Goal: Information Seeking & Learning: Find specific fact

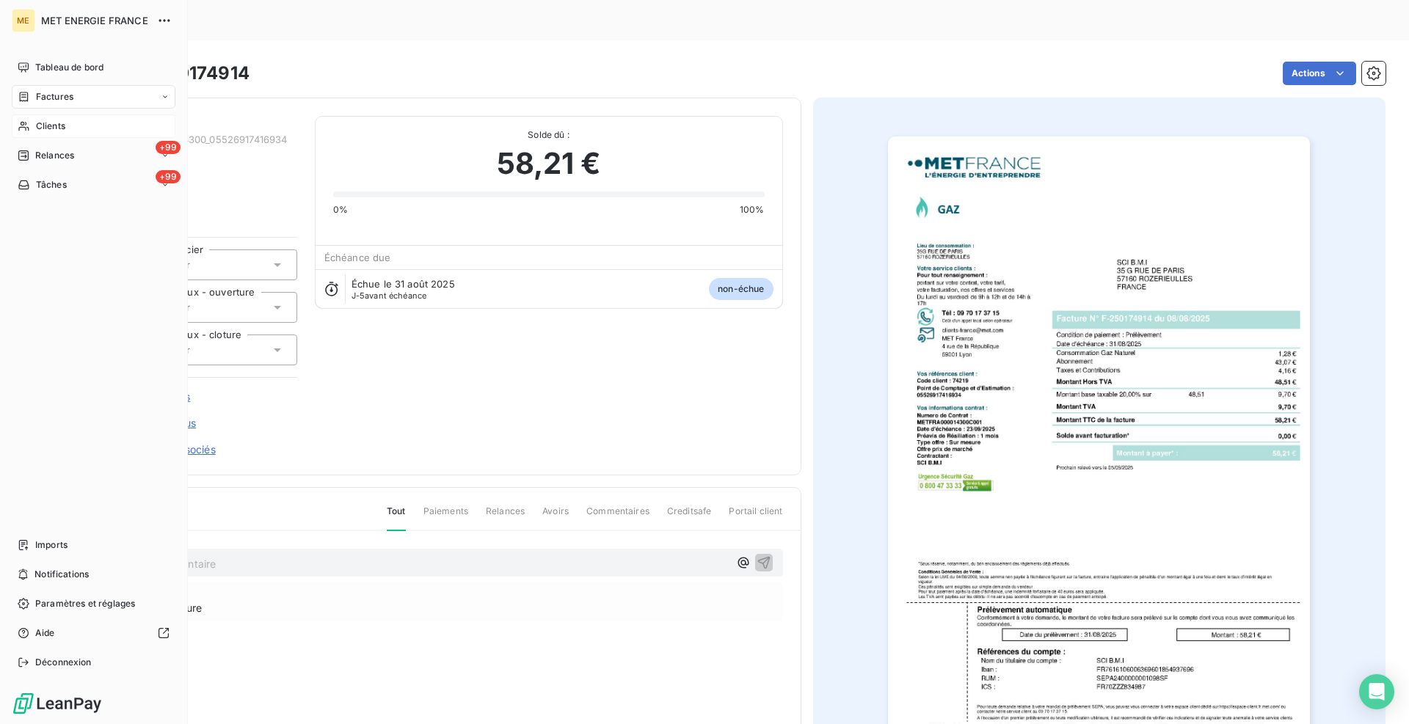
click at [37, 130] on span "Clients" at bounding box center [50, 126] width 29 height 13
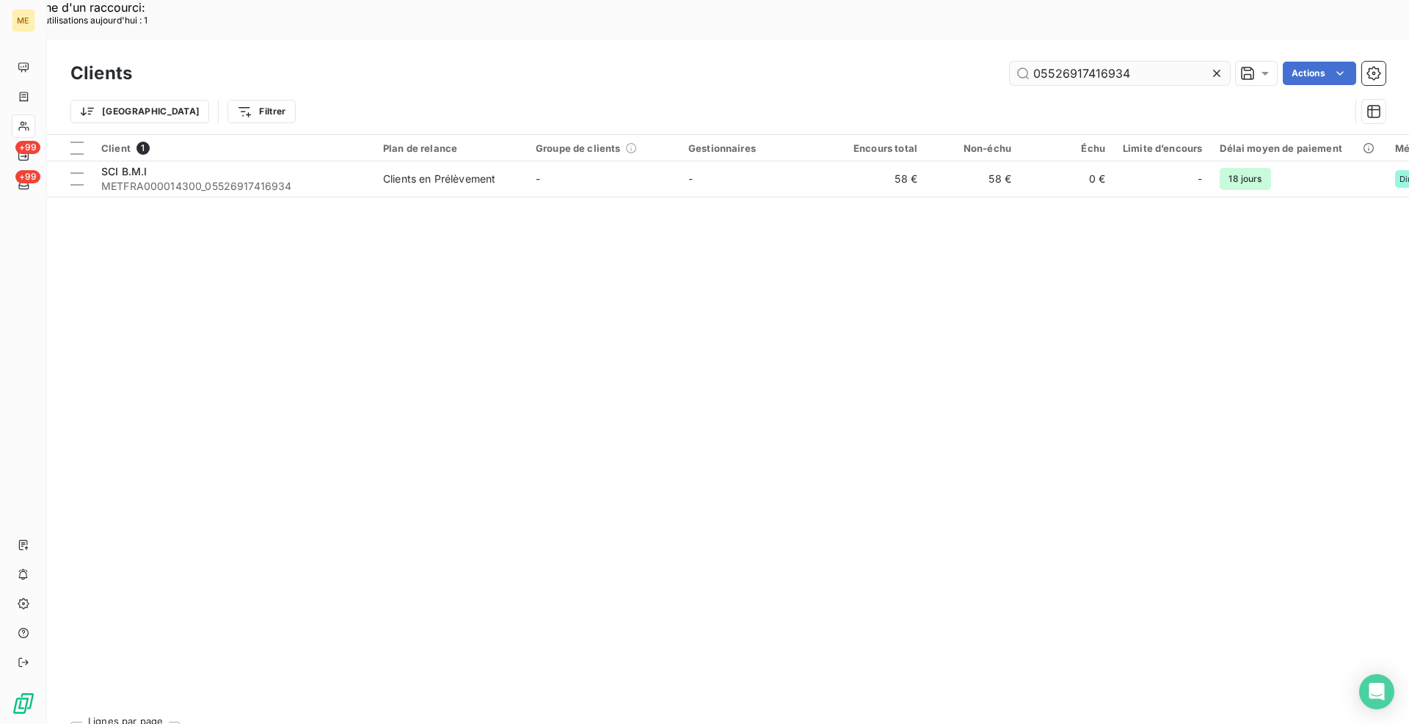
click at [1037, 62] on input "05526917416934" at bounding box center [1120, 73] width 220 height 23
click at [1038, 62] on input "05526917416934" at bounding box center [1120, 73] width 220 height 23
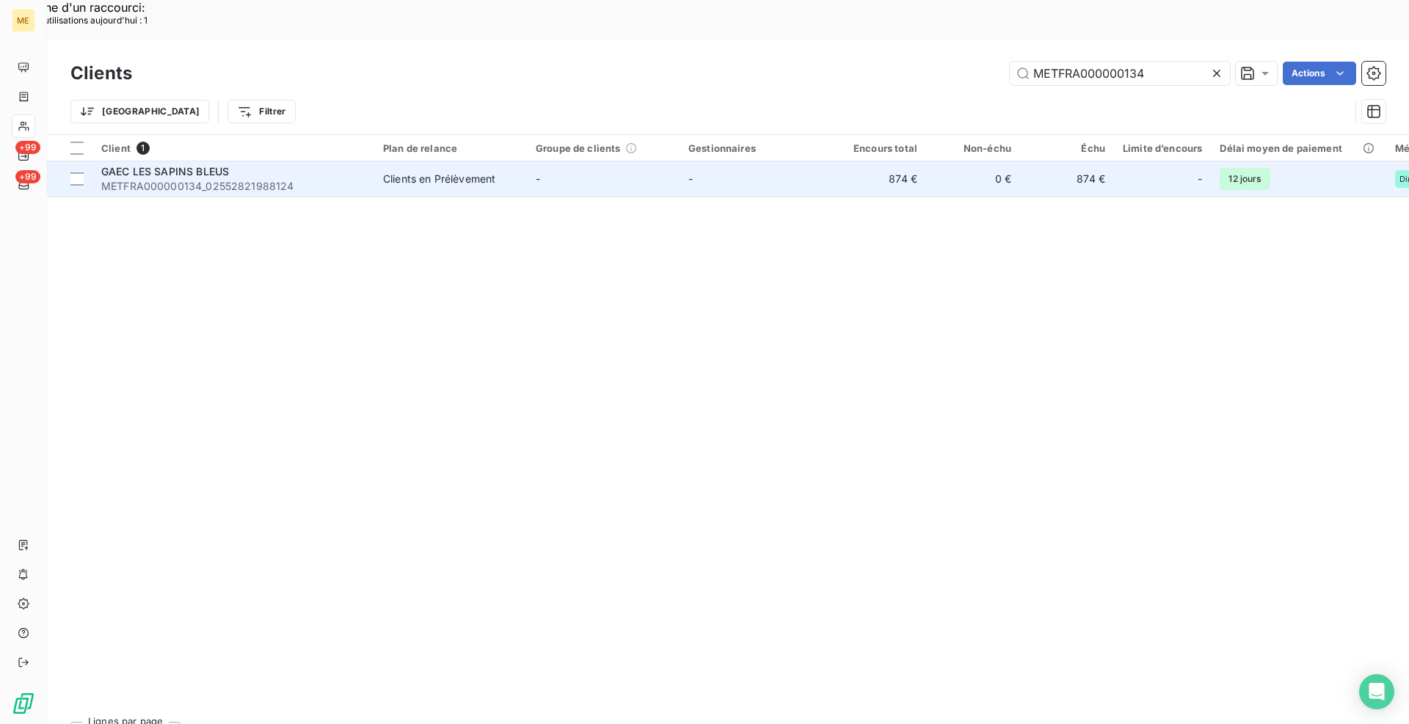
type input "METFRA000000134"
click at [550, 161] on td "-" at bounding box center [603, 178] width 153 height 35
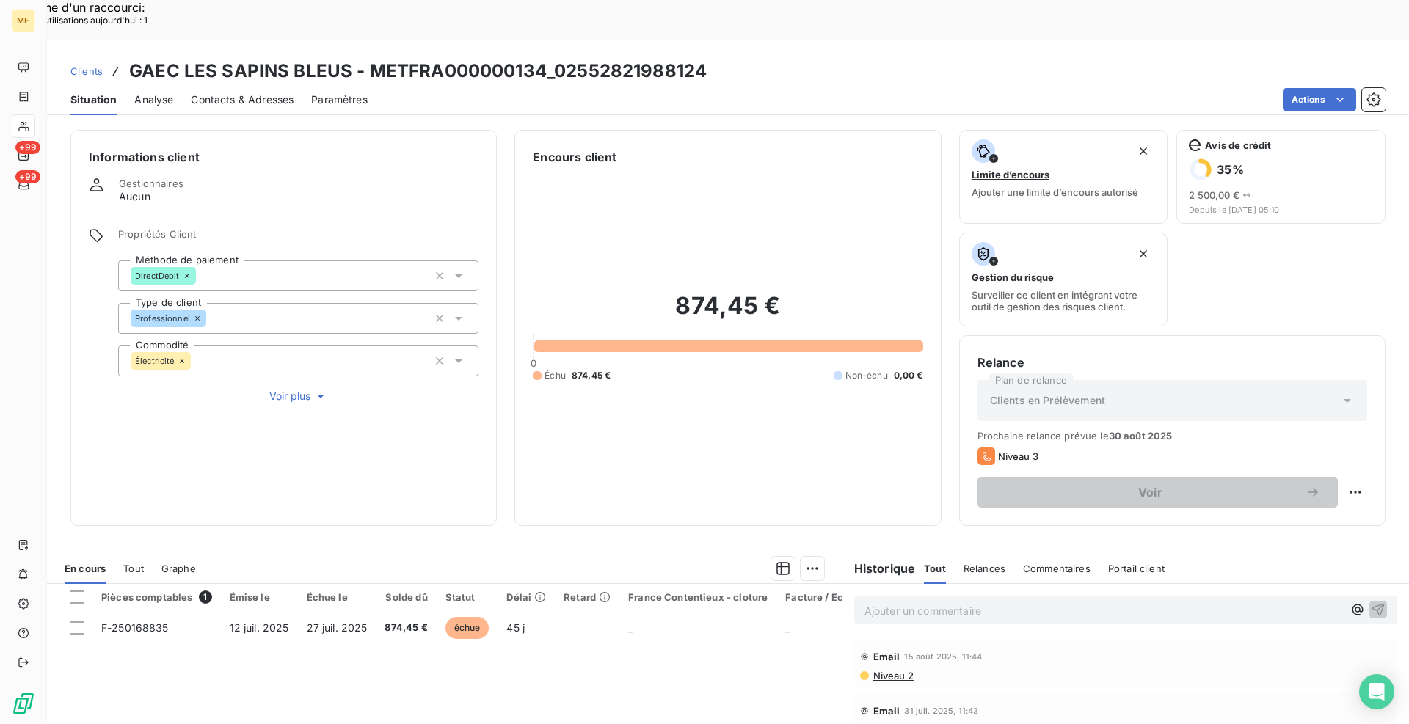
click at [300, 389] on span "Voir plus" at bounding box center [298, 396] width 59 height 15
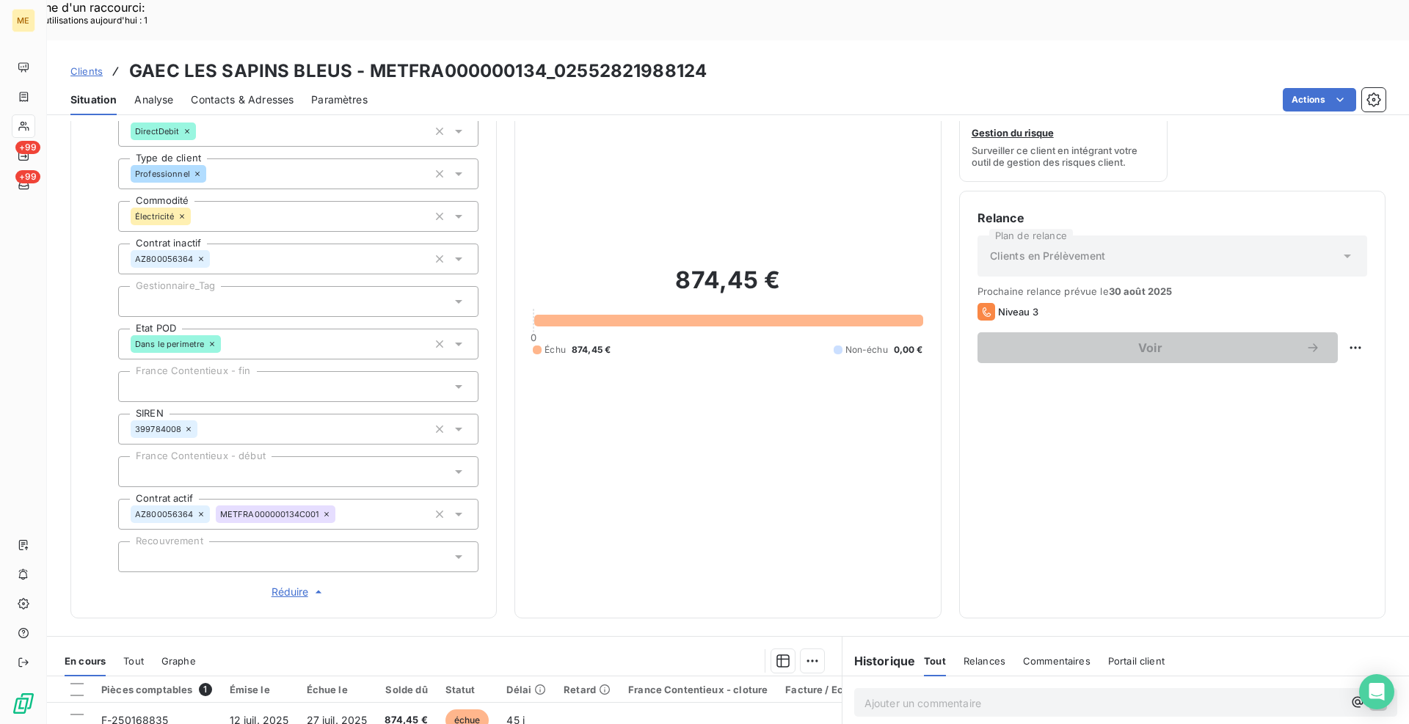
scroll to position [88, 0]
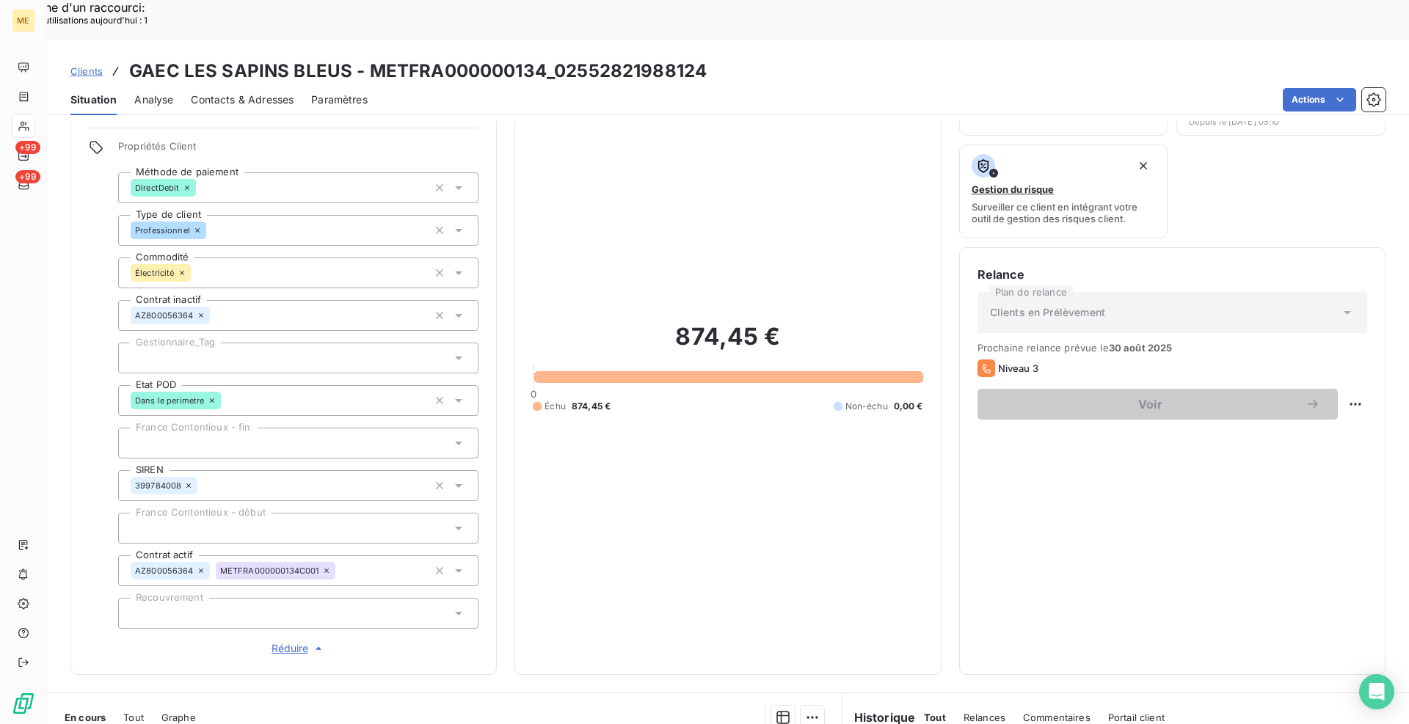
click at [506, 344] on div "Informations client Gestionnaires Aucun Propriétés Client Méthode de paiement D…" at bounding box center [728, 358] width 1362 height 633
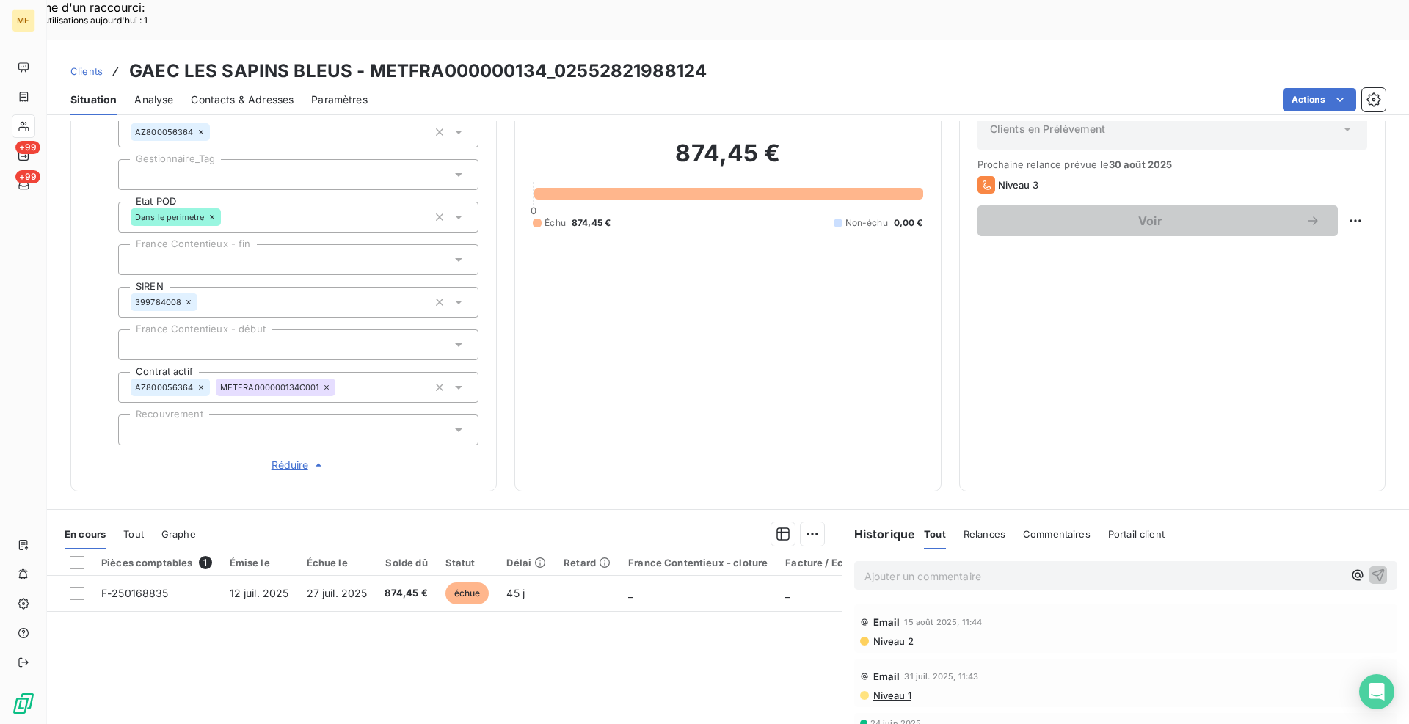
scroll to position [235, 0]
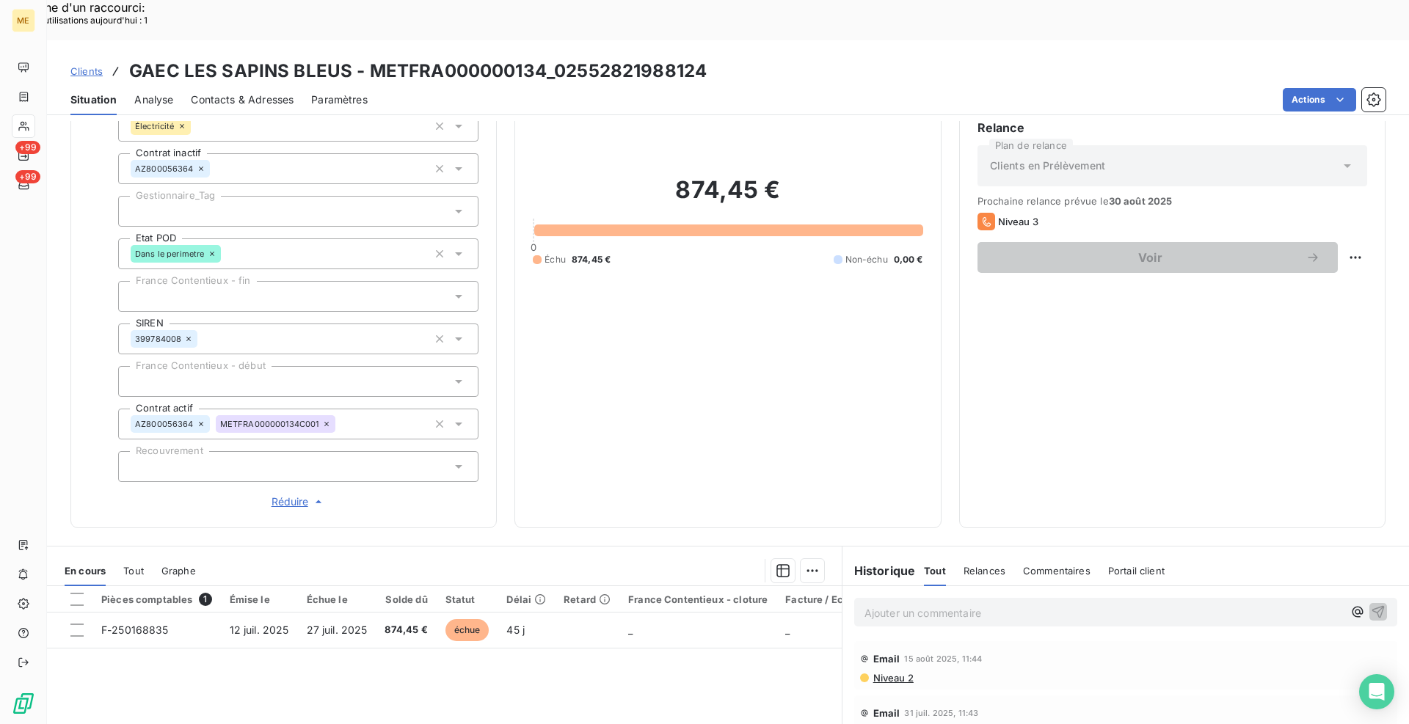
click at [935, 604] on p "Ajouter un commentaire ﻿" at bounding box center [1103, 613] width 478 height 18
click at [1372, 613] on icon "button" at bounding box center [1379, 620] width 15 height 15
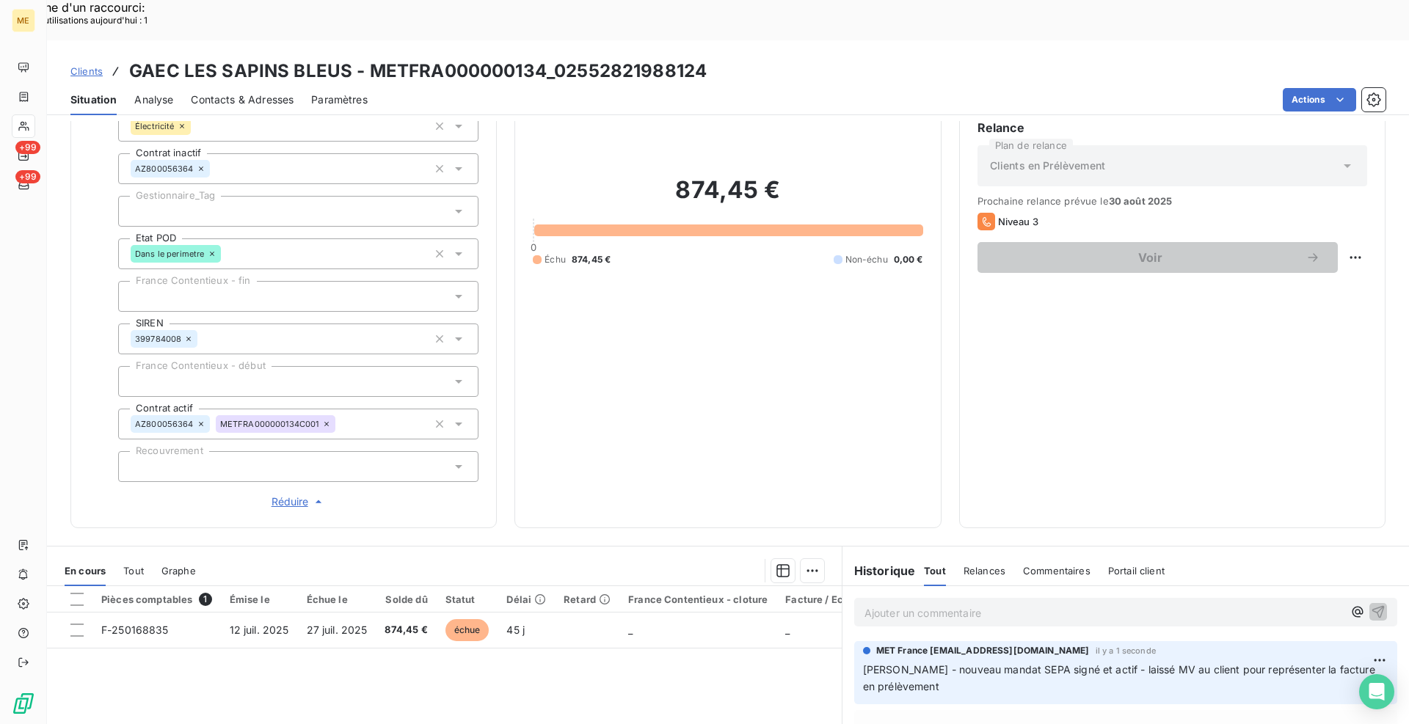
click at [314, 196] on div at bounding box center [298, 211] width 360 height 31
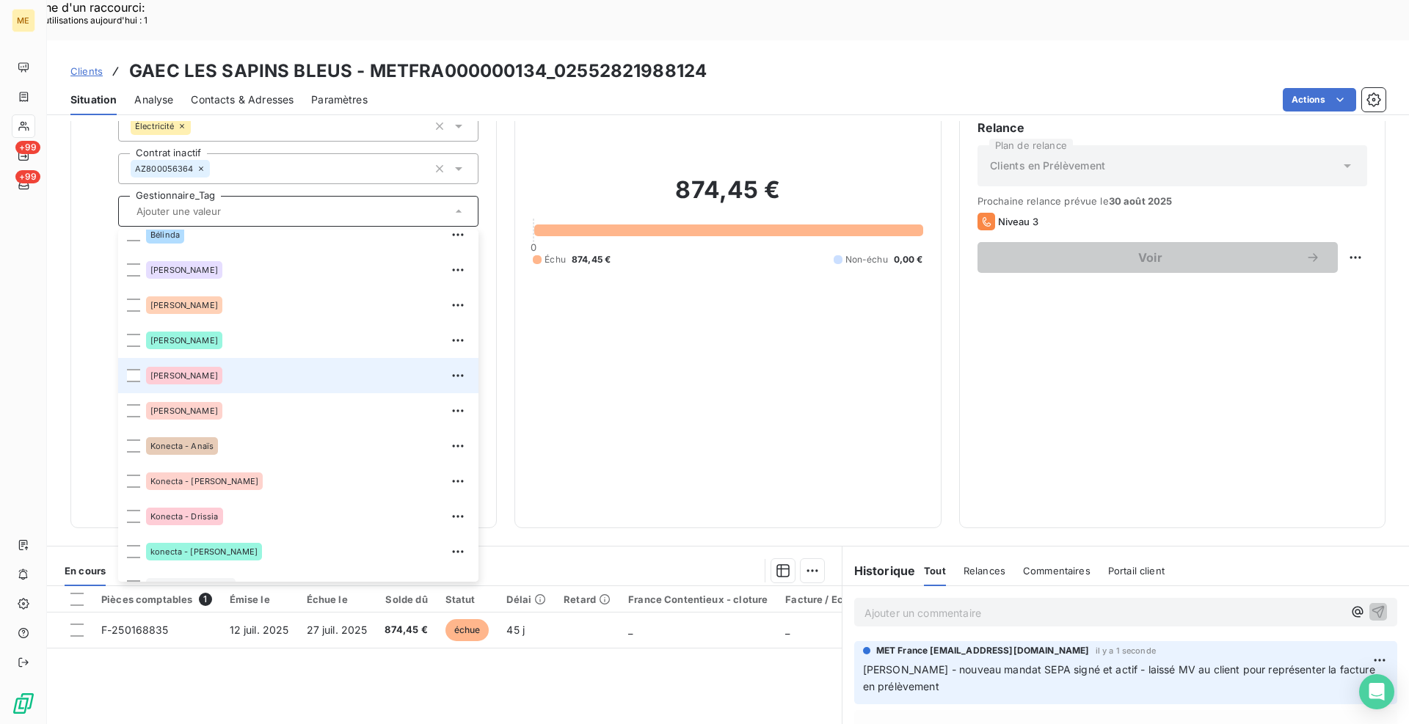
scroll to position [147, 0]
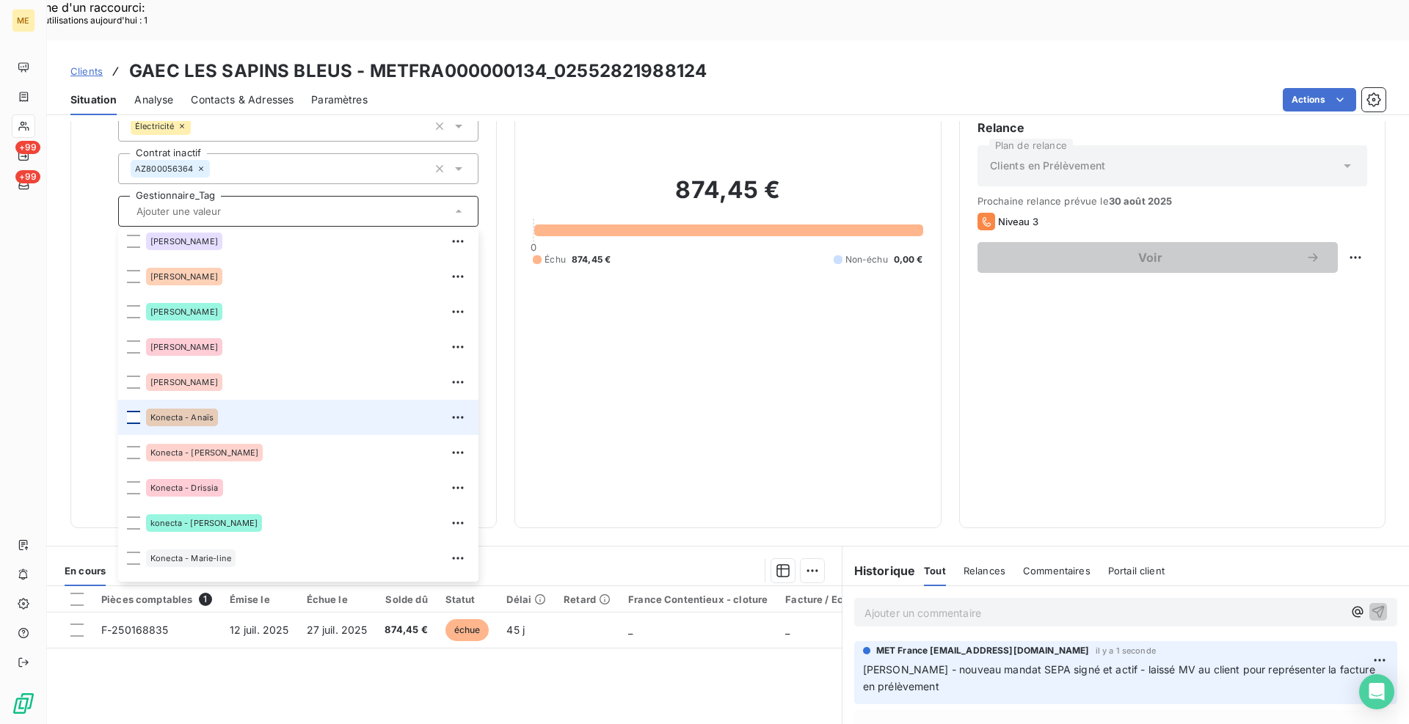
click at [131, 411] on div at bounding box center [133, 417] width 13 height 13
click at [714, 58] on div "Clients GAEC LES SAPINS BLEUS - METFRA000000134_02552821988124" at bounding box center [728, 71] width 1362 height 26
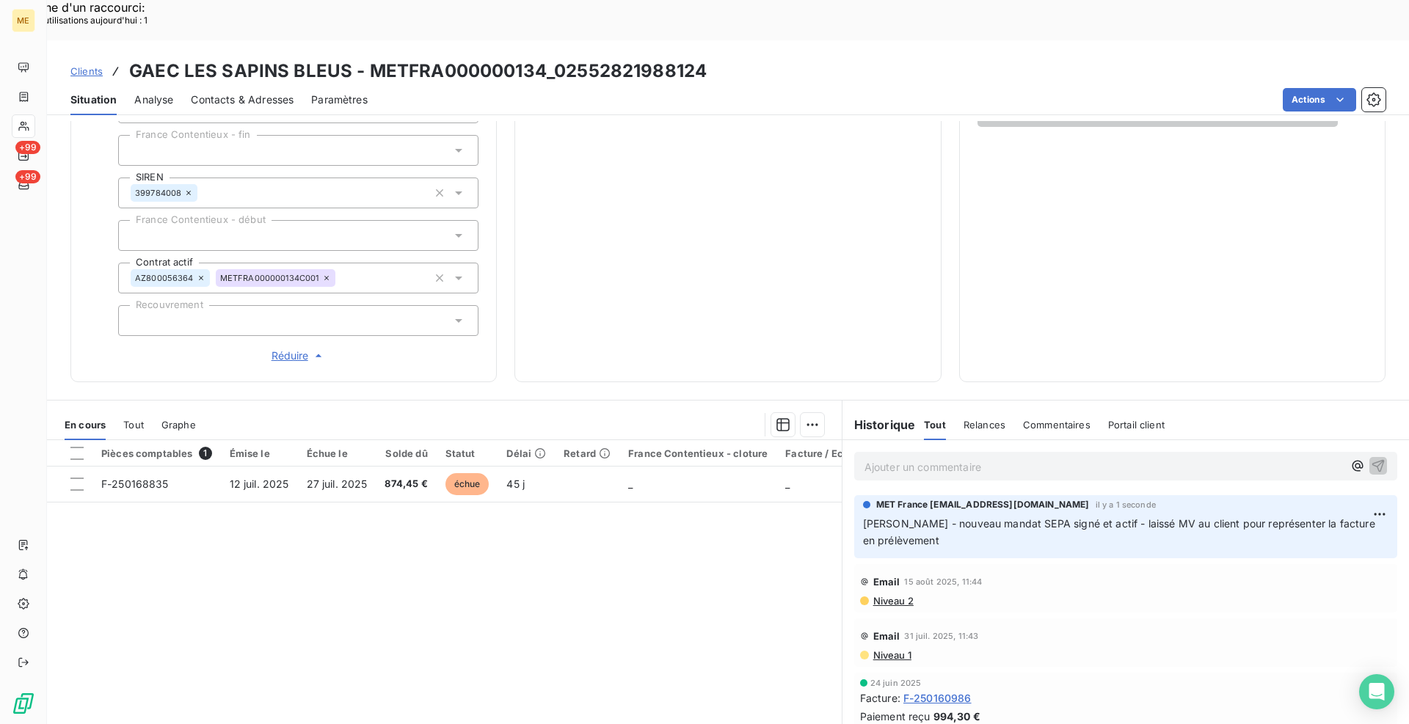
scroll to position [382, 0]
click at [866, 58] on div "Clients GAEC LES SAPINS BLEUS - METFRA000000134_02552821988124" at bounding box center [728, 71] width 1362 height 26
click at [88, 65] on span "Clients" at bounding box center [86, 71] width 32 height 12
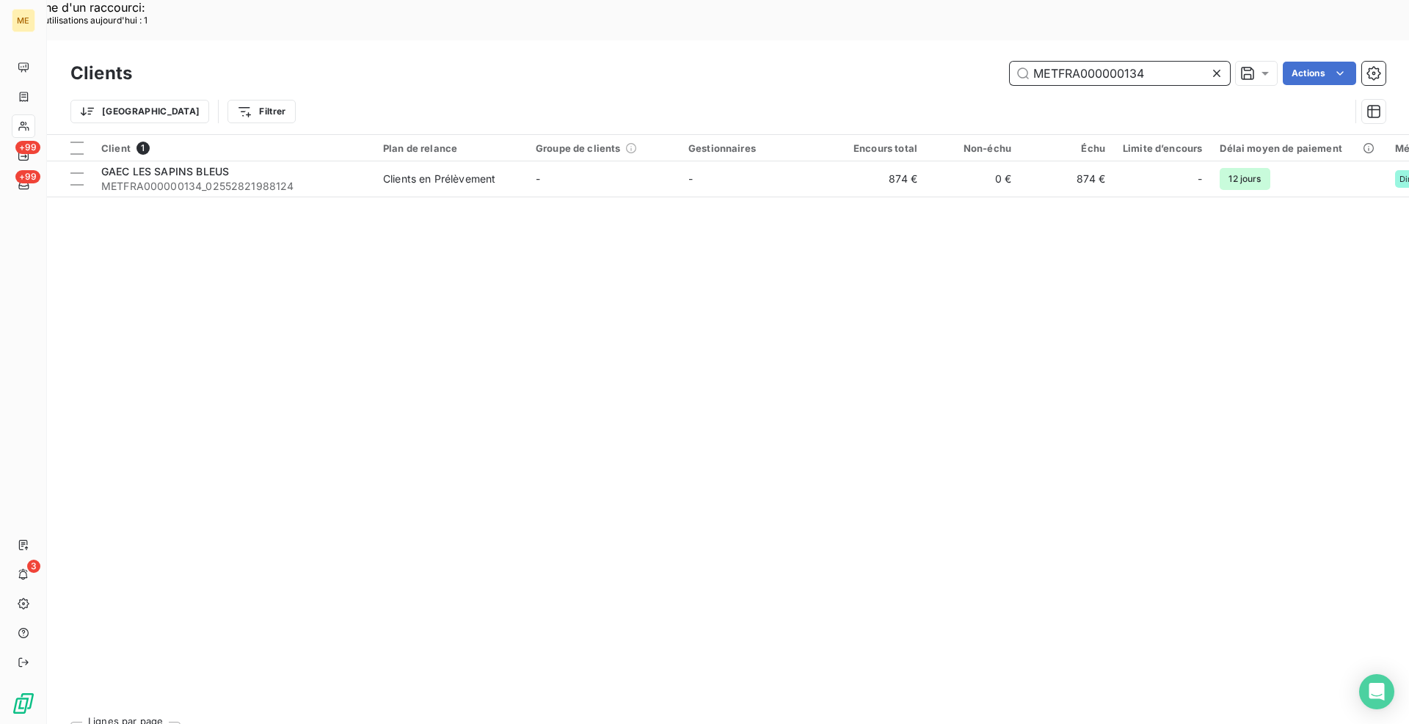
click at [1068, 62] on input "METFRA000000134" at bounding box center [1120, 73] width 220 height 23
paste input "2826"
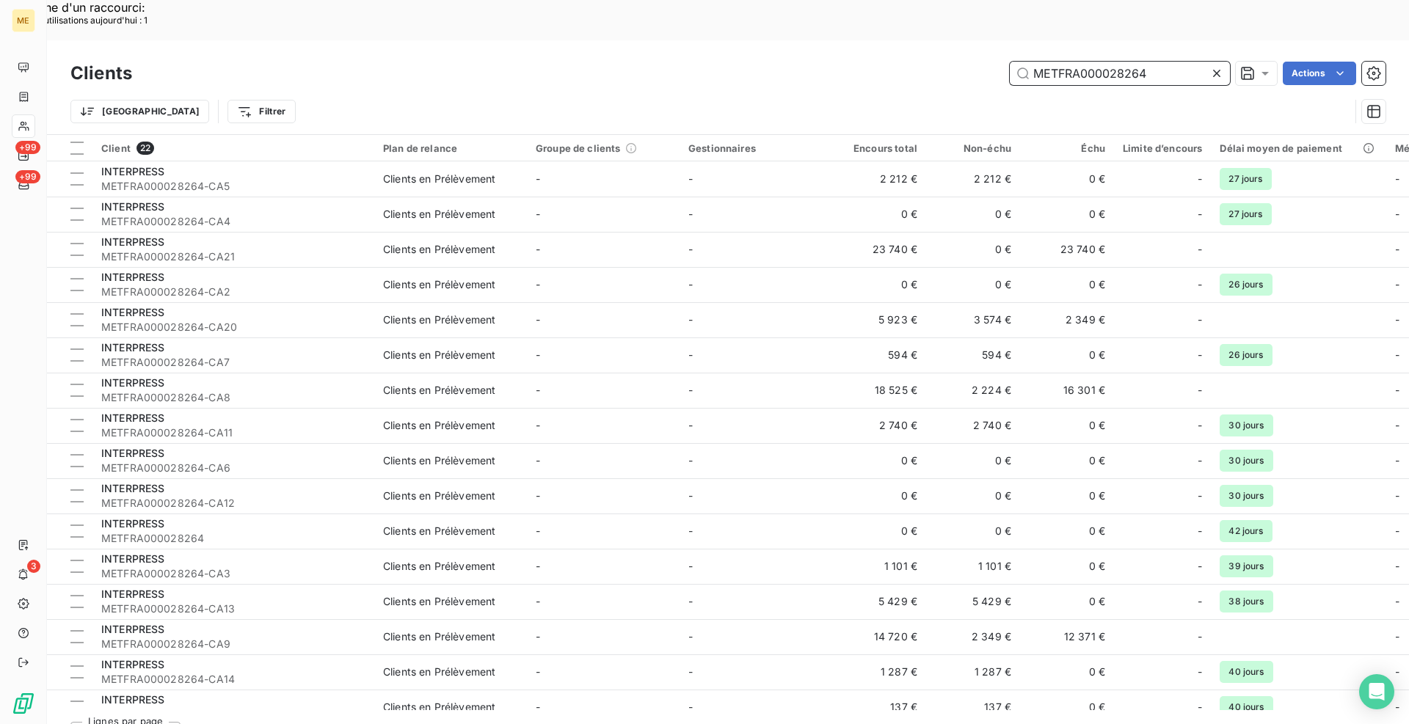
click at [1068, 62] on input "METFRA000028264" at bounding box center [1120, 73] width 220 height 23
paste input "30001460659445"
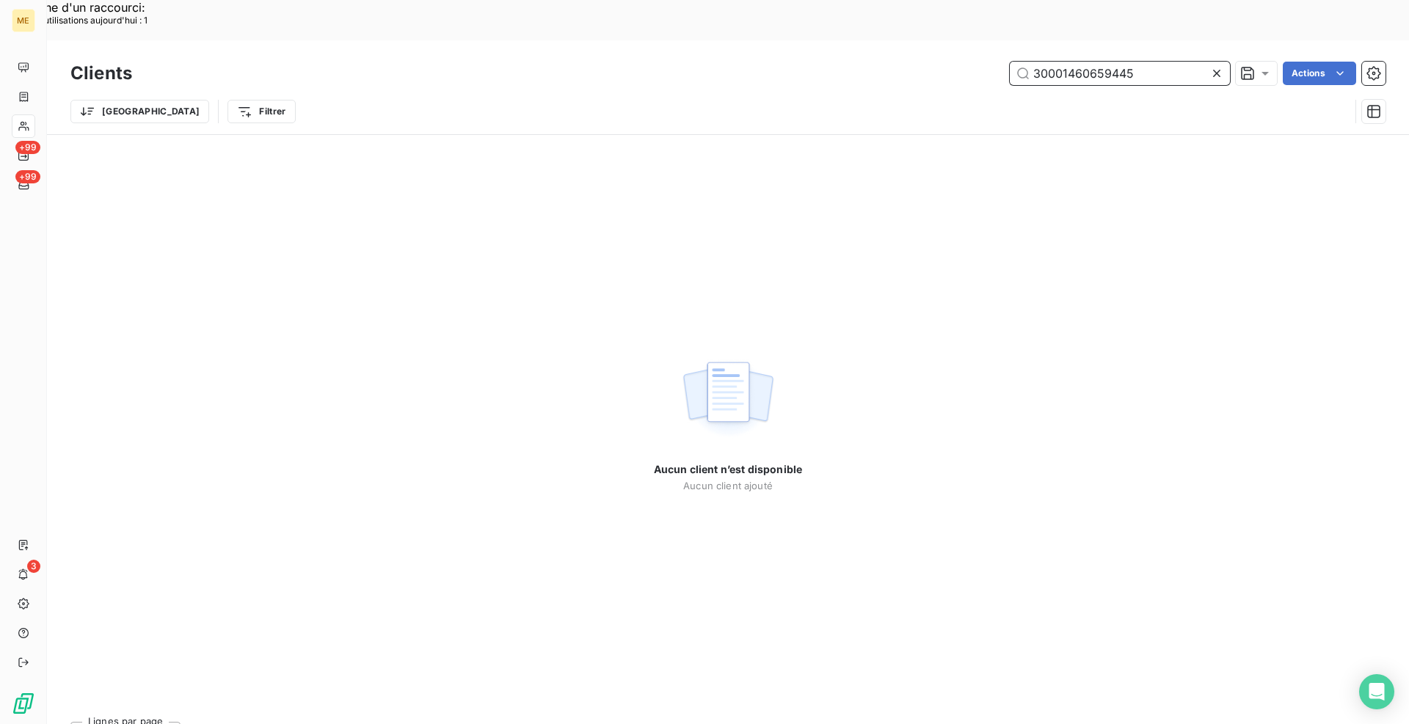
click at [1101, 62] on input "30001460659445" at bounding box center [1120, 73] width 220 height 23
paste input "METFRA000028264"
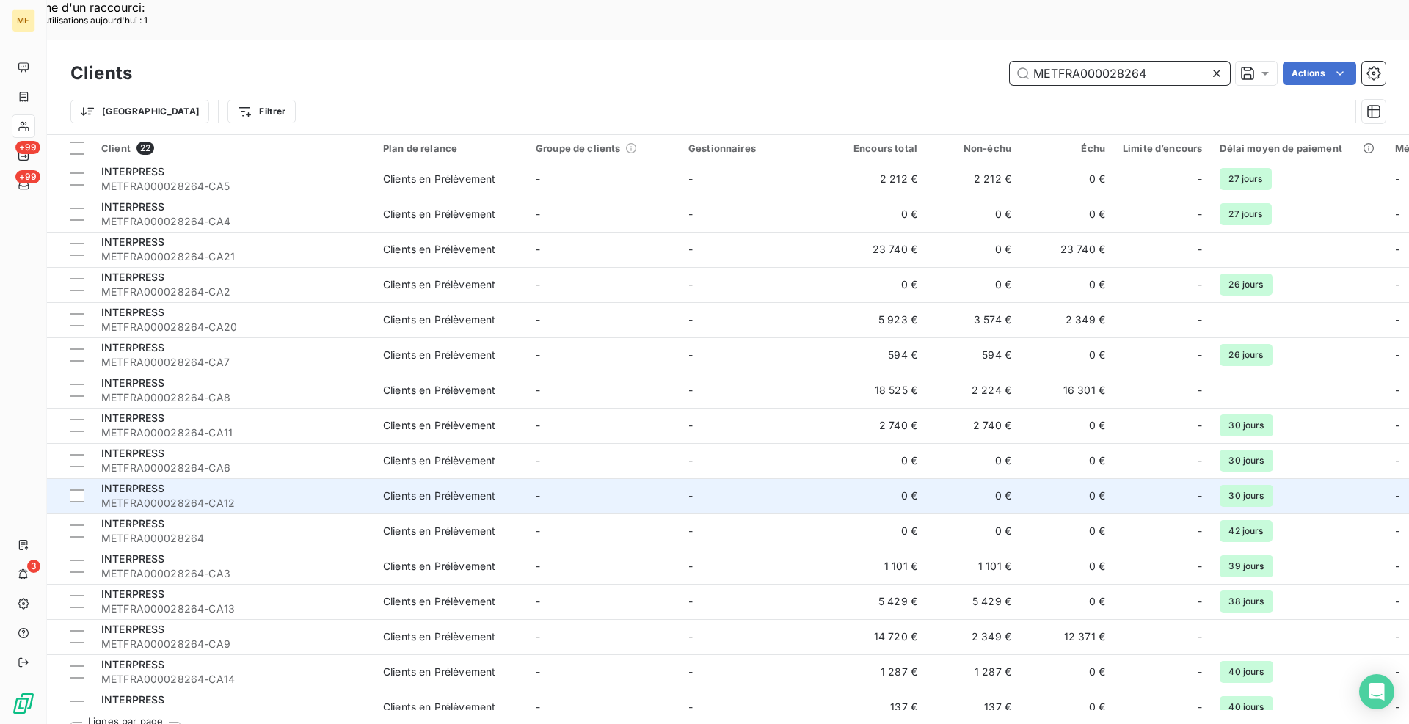
scroll to position [233, 0]
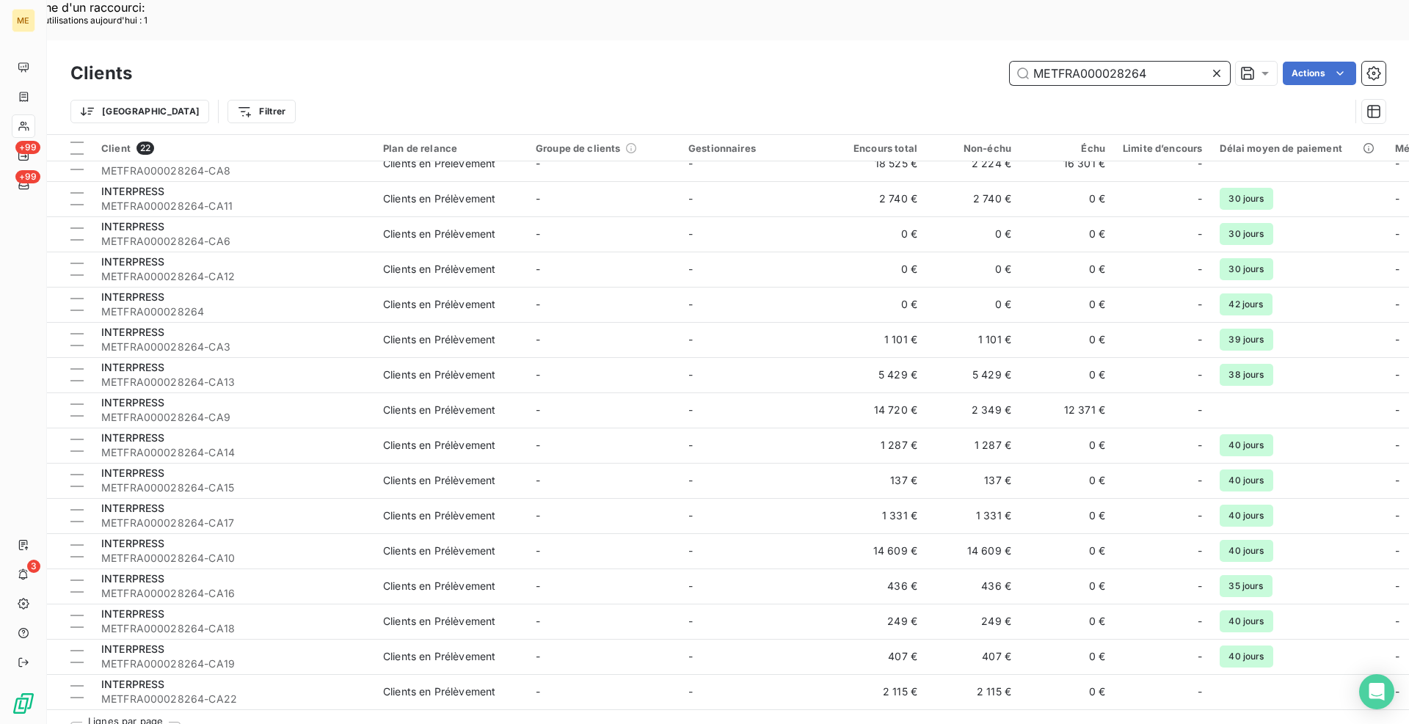
type input "METFRA000028264"
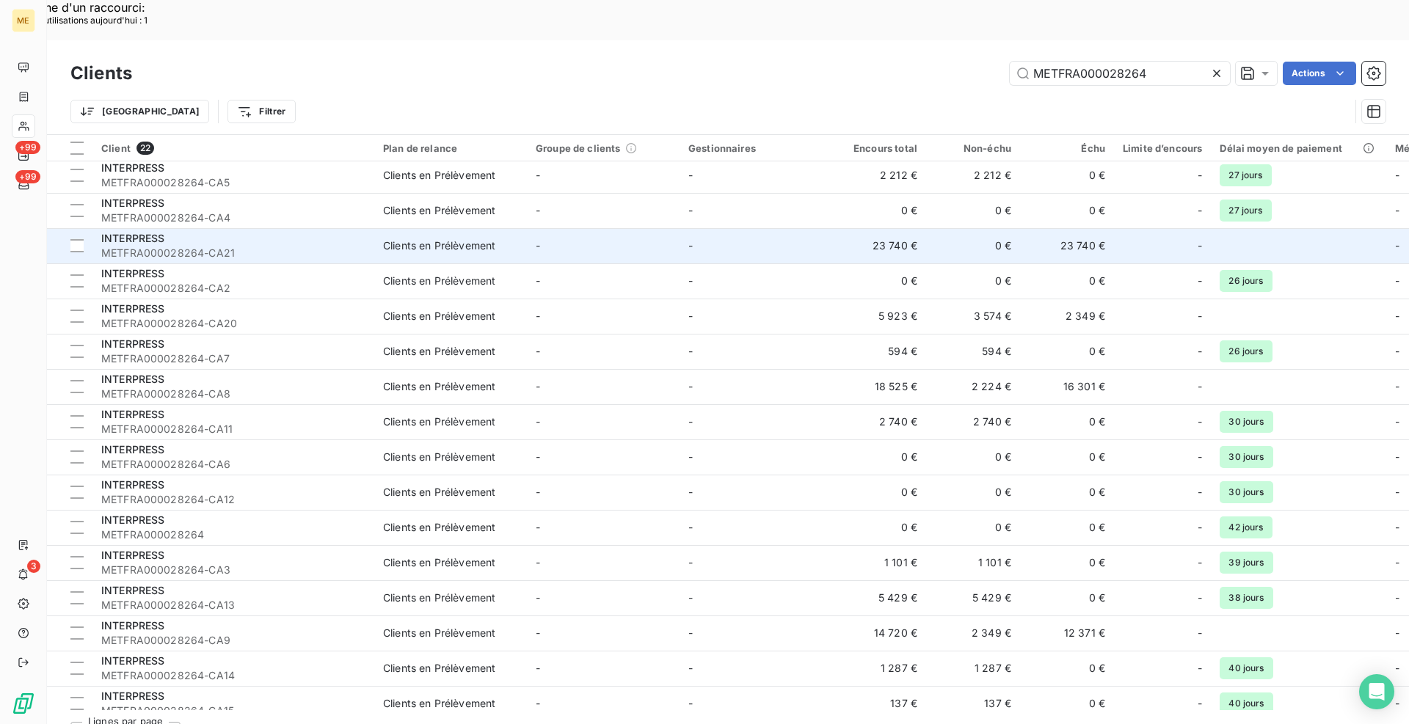
scroll to position [0, 0]
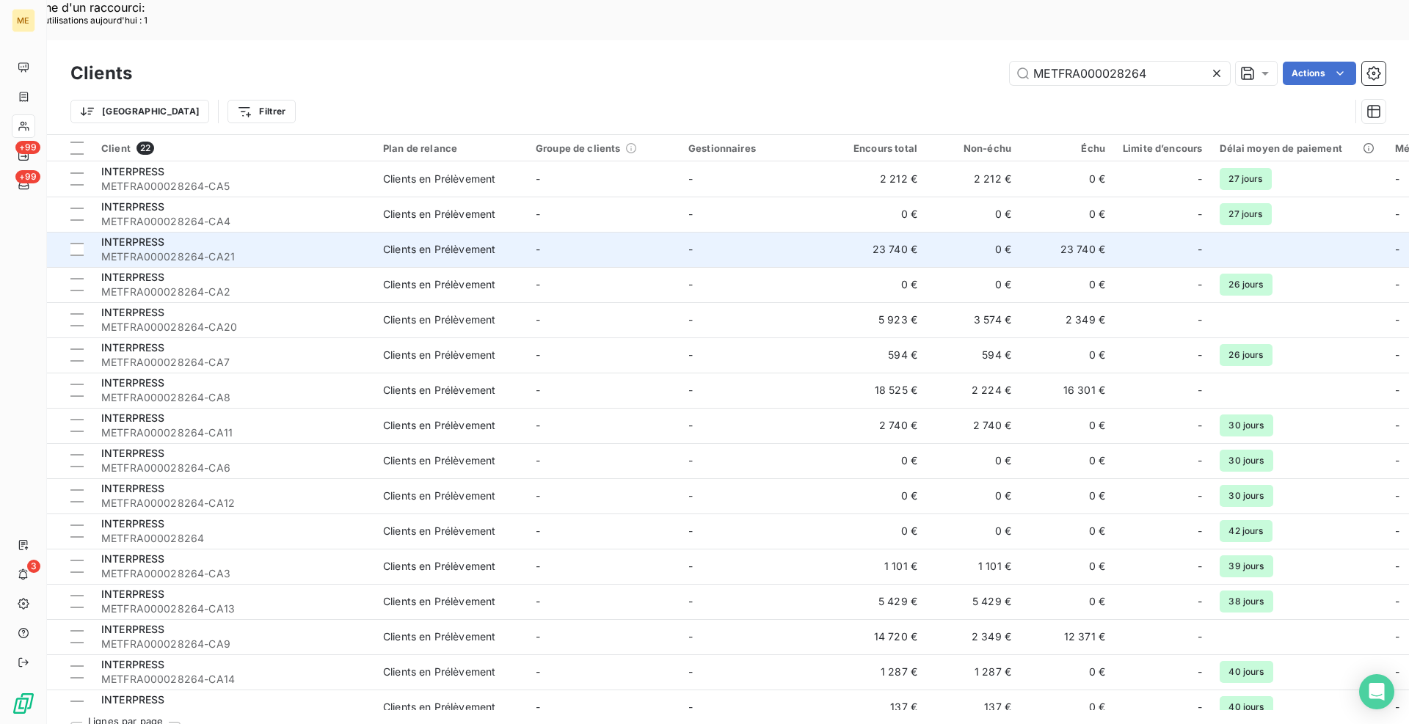
click at [192, 235] on div "INTERPRESS" at bounding box center [233, 242] width 264 height 15
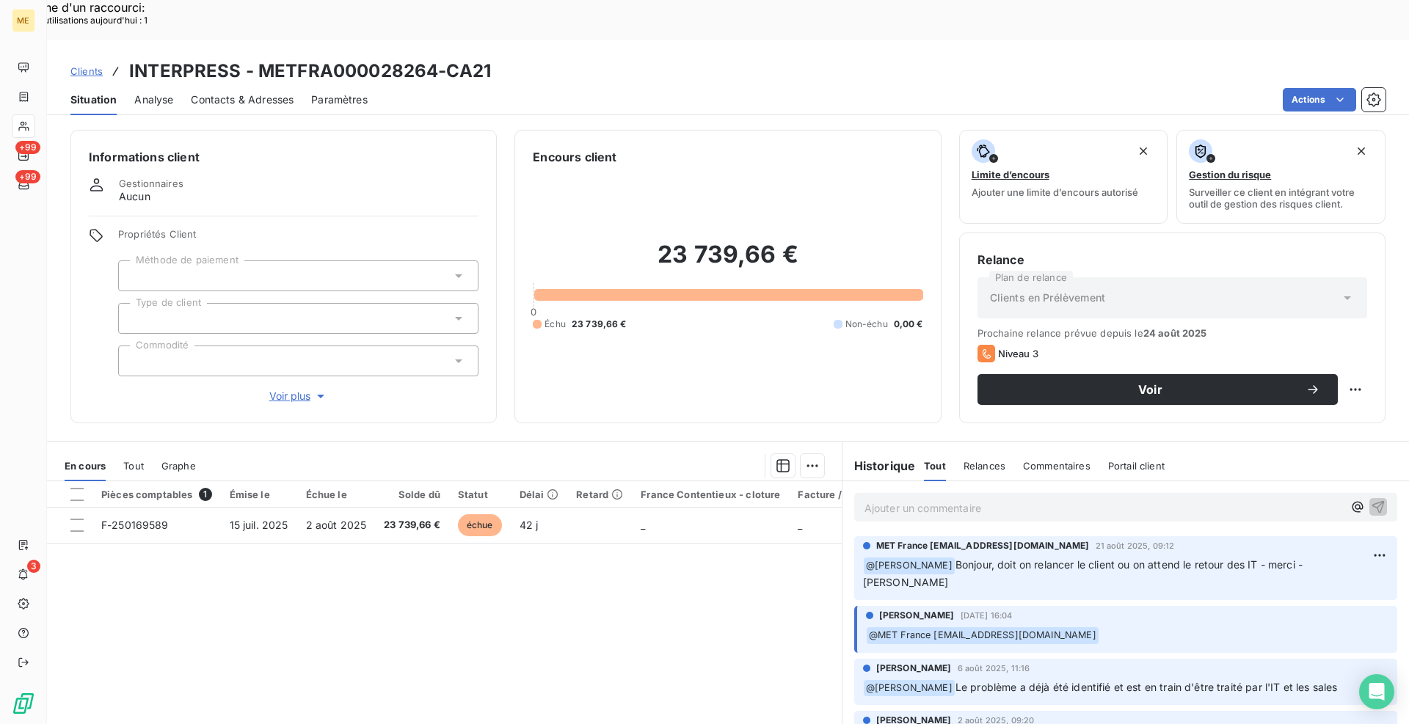
click at [84, 65] on span "Clients" at bounding box center [86, 71] width 32 height 12
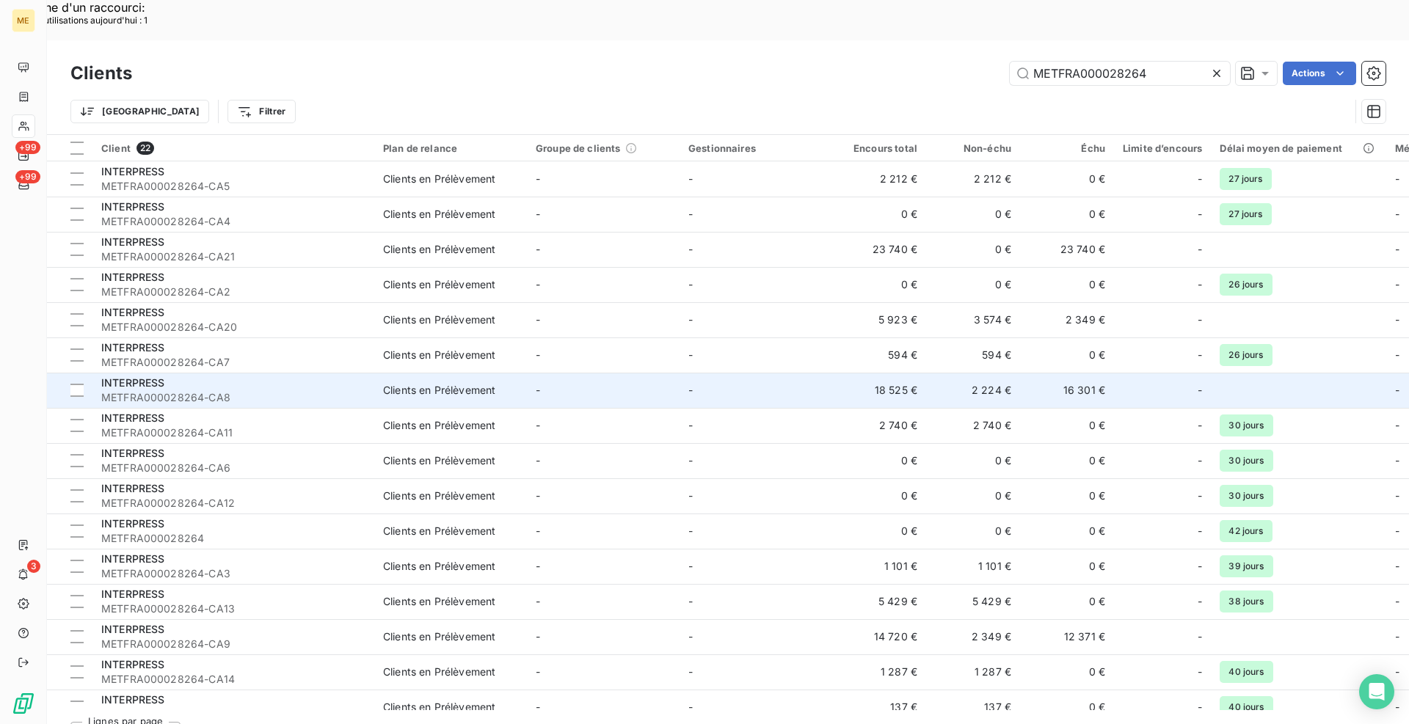
click at [156, 376] on span "INTERPRESS" at bounding box center [133, 382] width 64 height 12
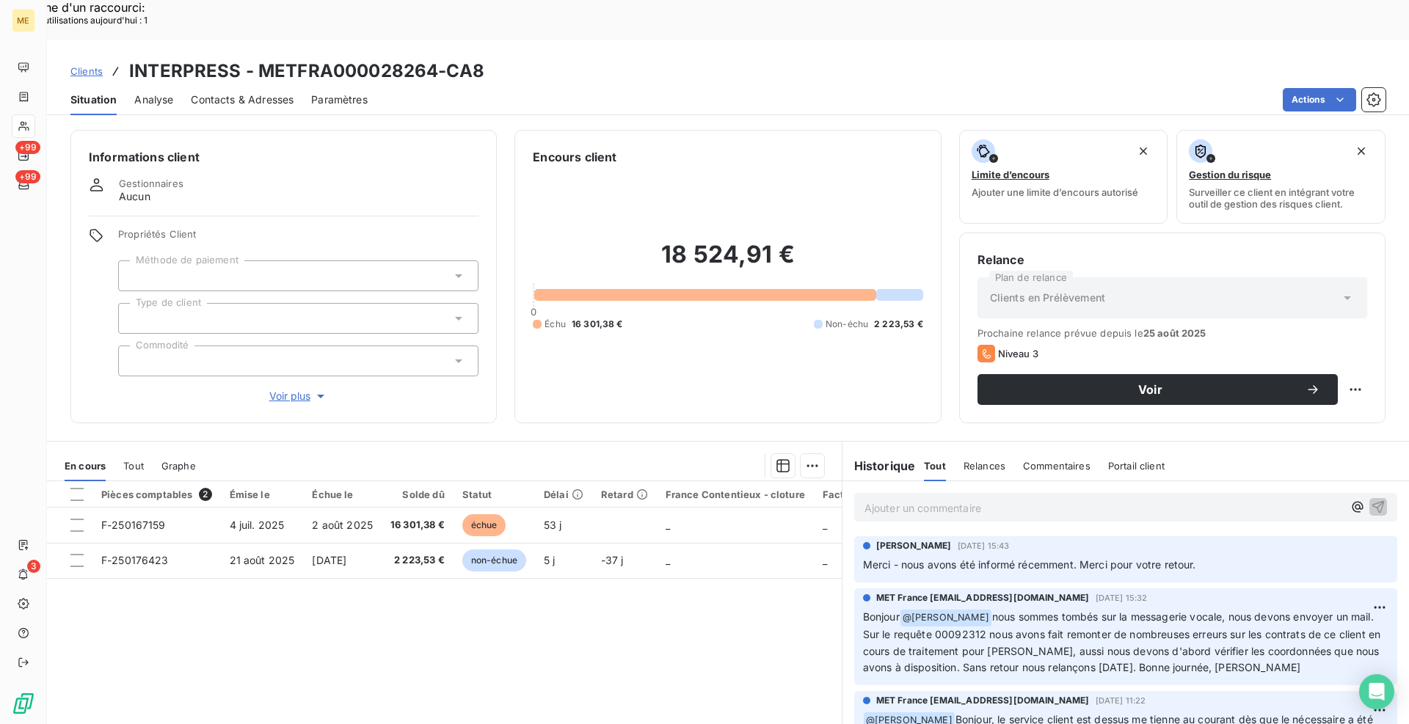
click at [294, 362] on div "Informations client Gestionnaires Aucun Propriétés Client Méthode de paiement T…" at bounding box center [283, 277] width 426 height 294
click at [292, 389] on span "Voir plus" at bounding box center [298, 396] width 59 height 15
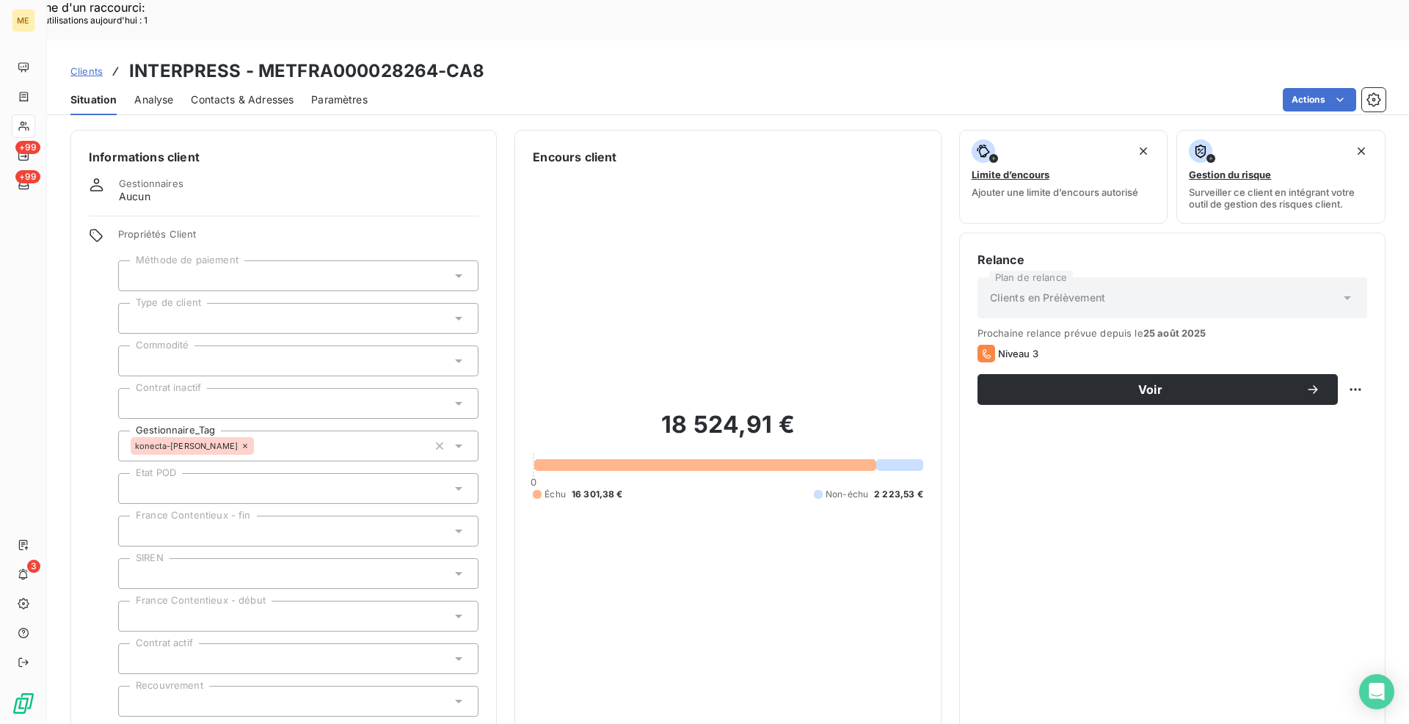
click at [311, 724] on icon "button" at bounding box center [318, 736] width 15 height 15
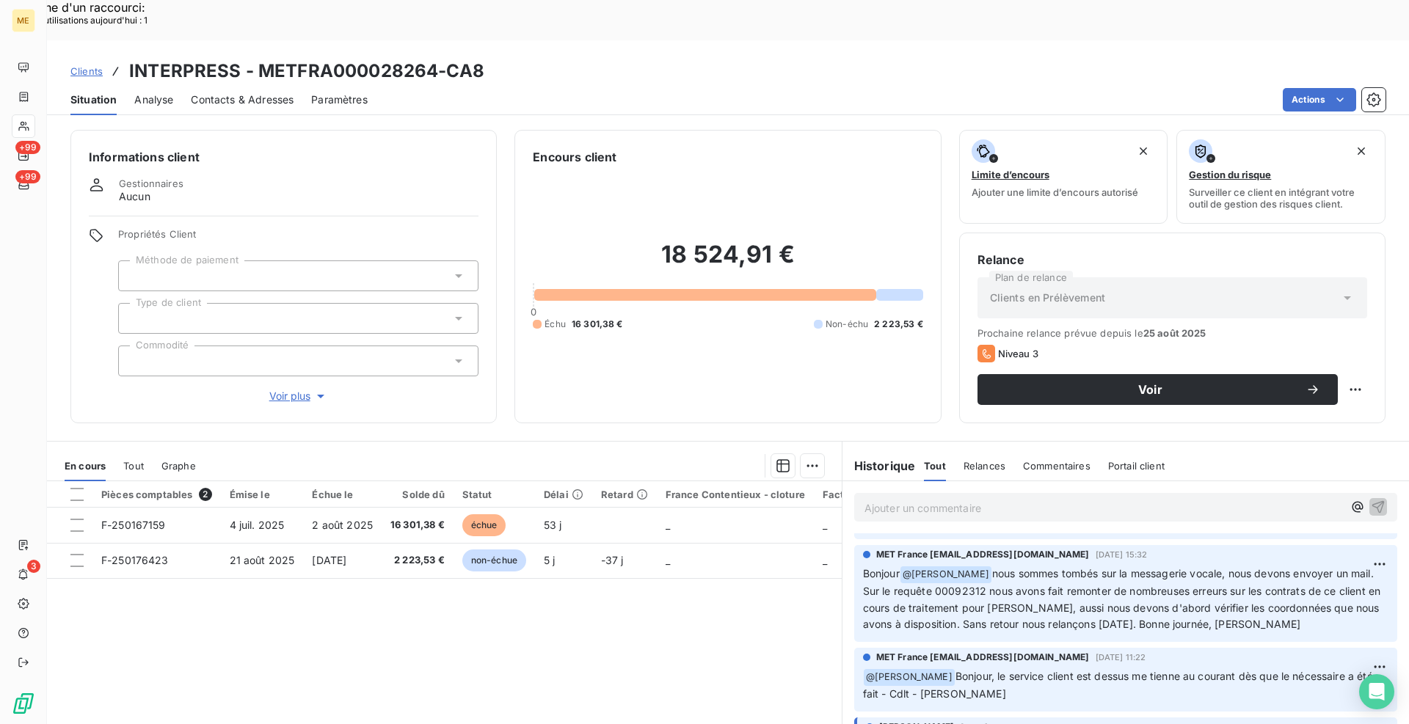
scroll to position [73, 0]
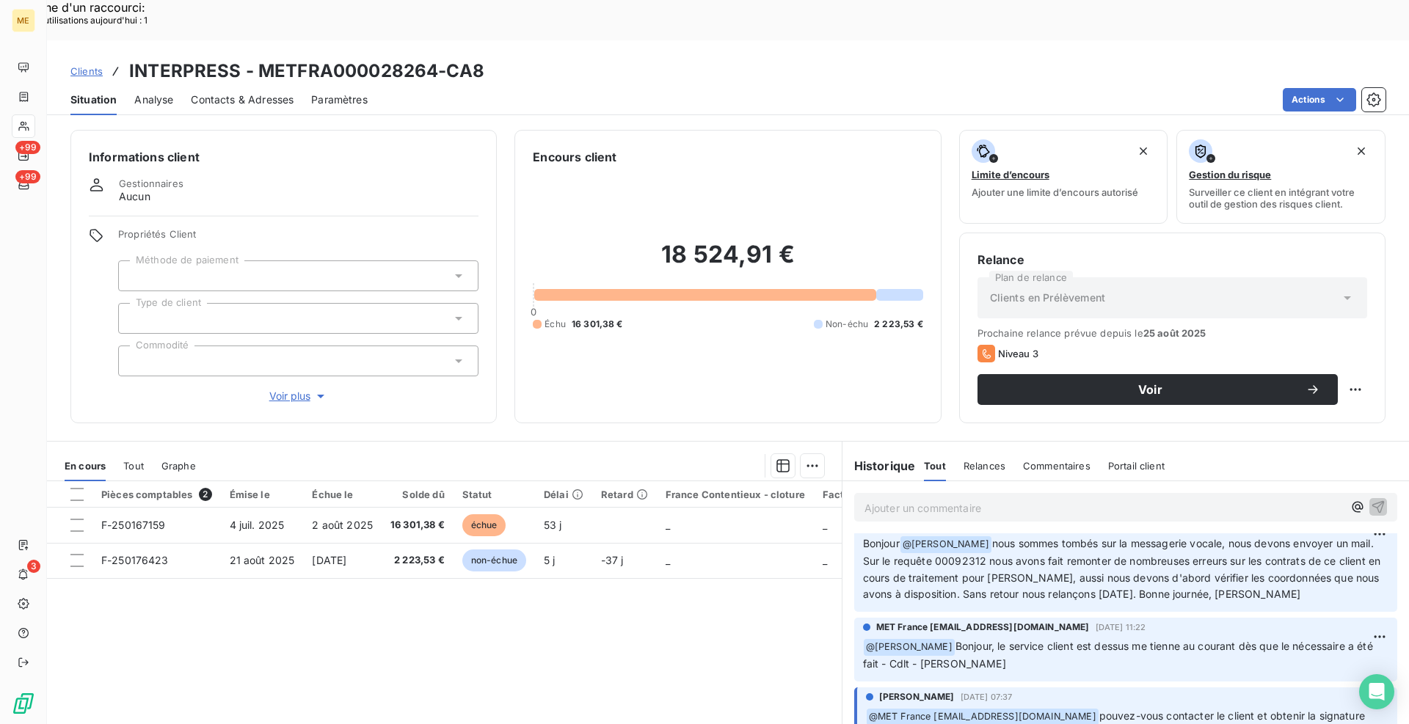
click at [95, 65] on span "Clients" at bounding box center [86, 71] width 32 height 12
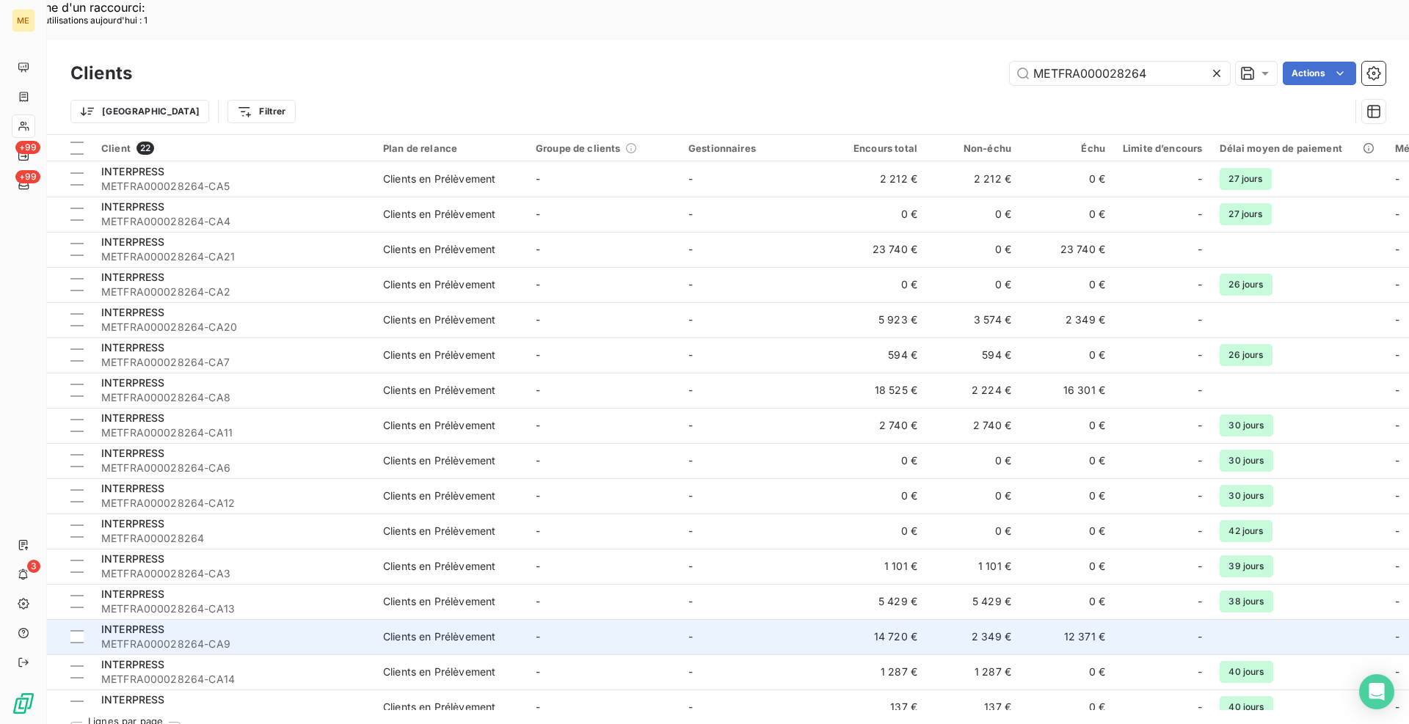
click at [187, 622] on div "INTERPRESS" at bounding box center [233, 629] width 264 height 15
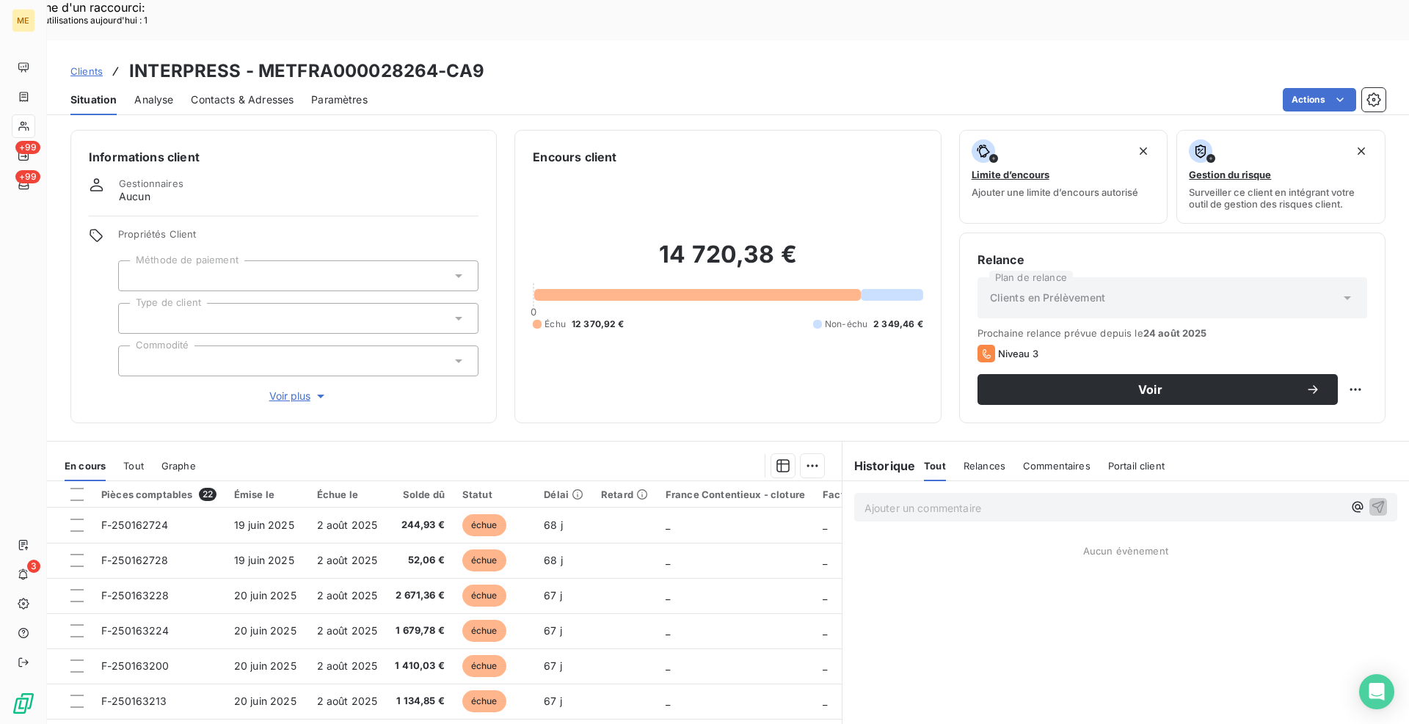
click at [90, 65] on span "Clients" at bounding box center [86, 71] width 32 height 12
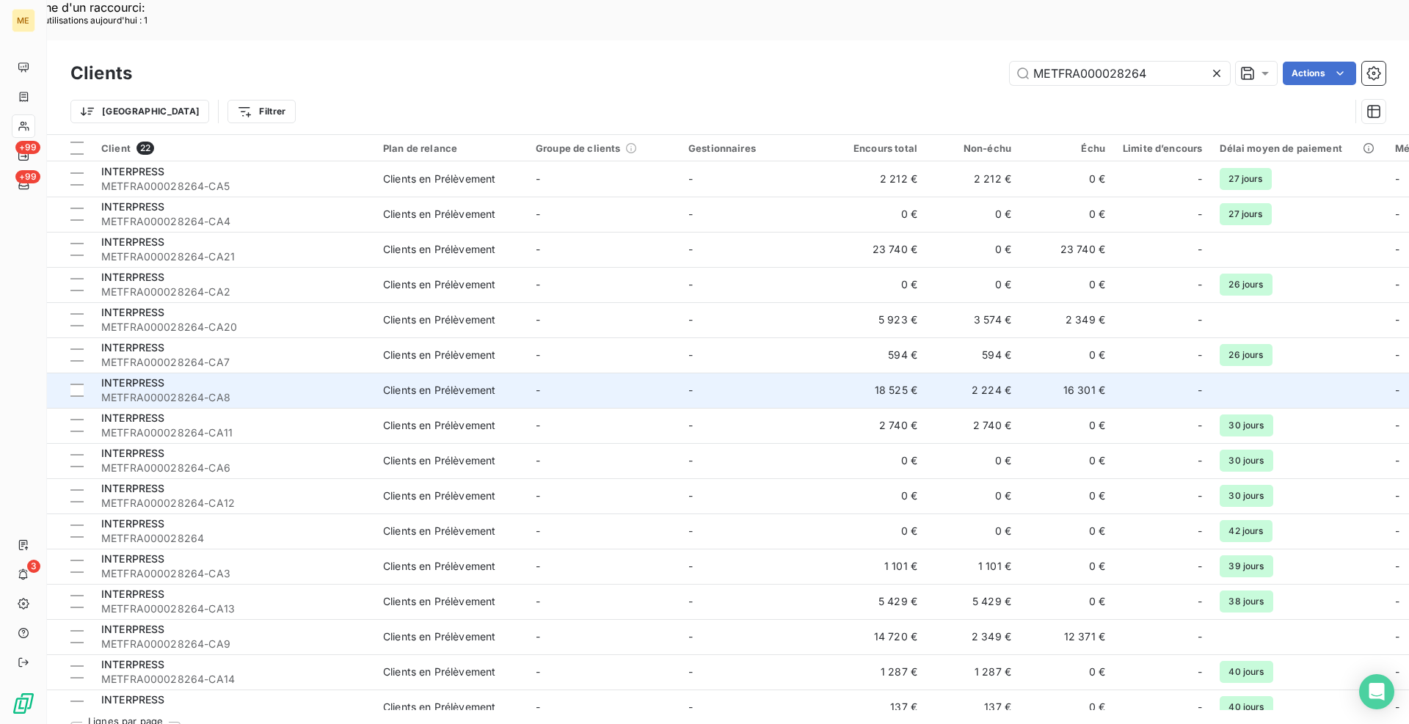
click at [205, 376] on div "INTERPRESS" at bounding box center [233, 383] width 264 height 15
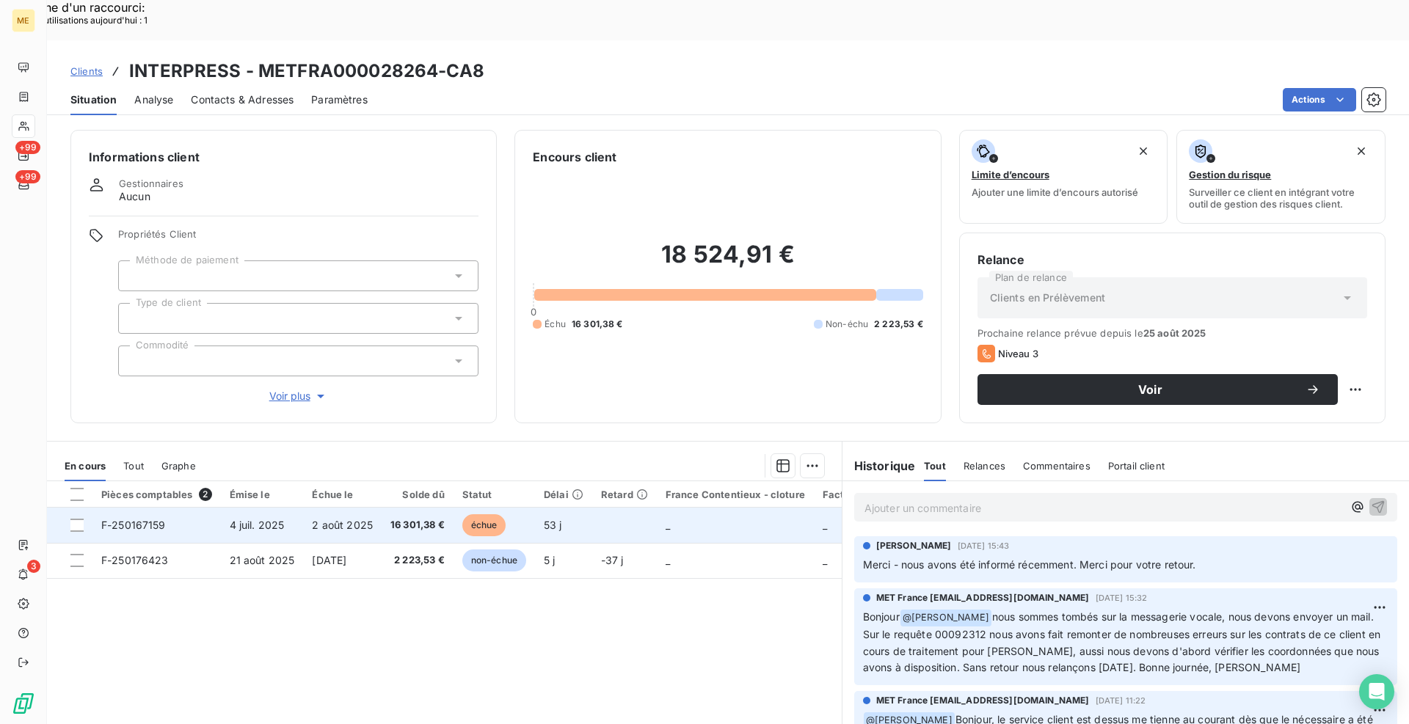
click at [164, 508] on td "F-250167159" at bounding box center [156, 525] width 128 height 35
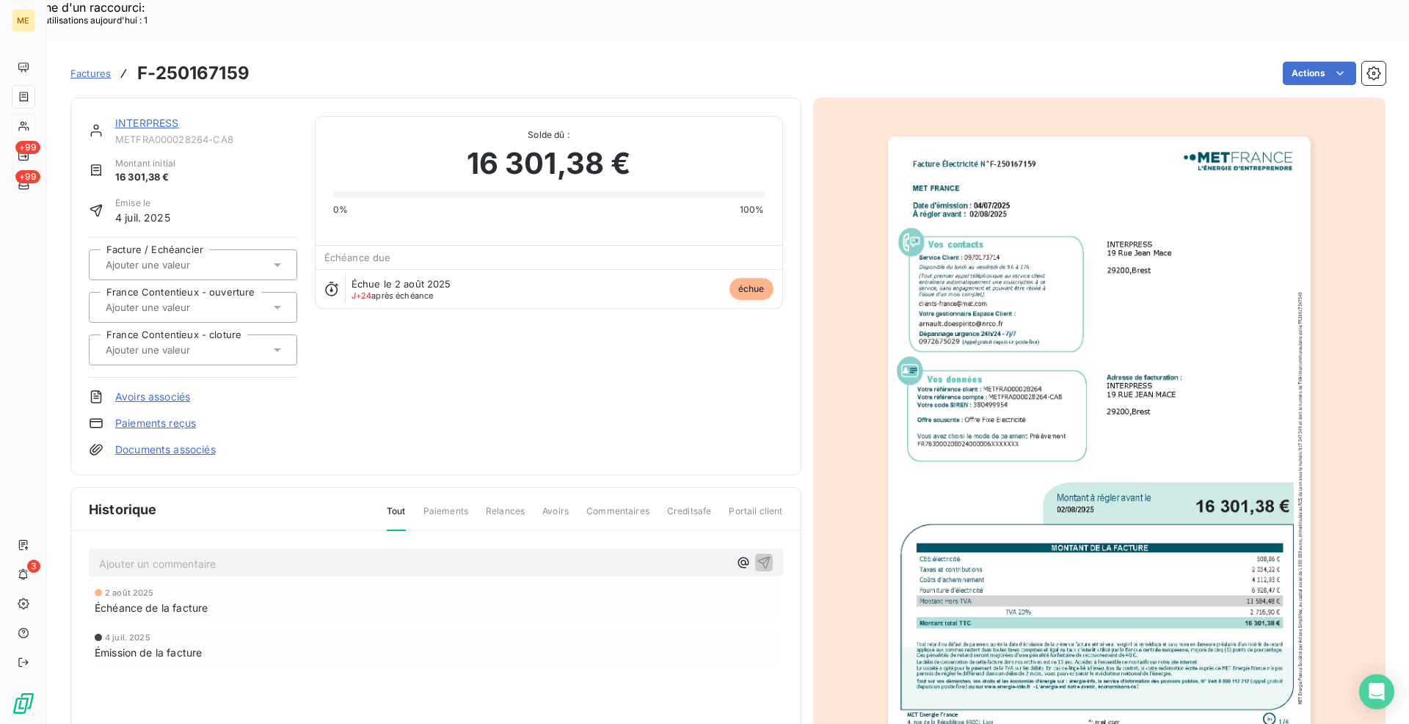
click at [1030, 412] on img "button" at bounding box center [1099, 434] width 423 height 597
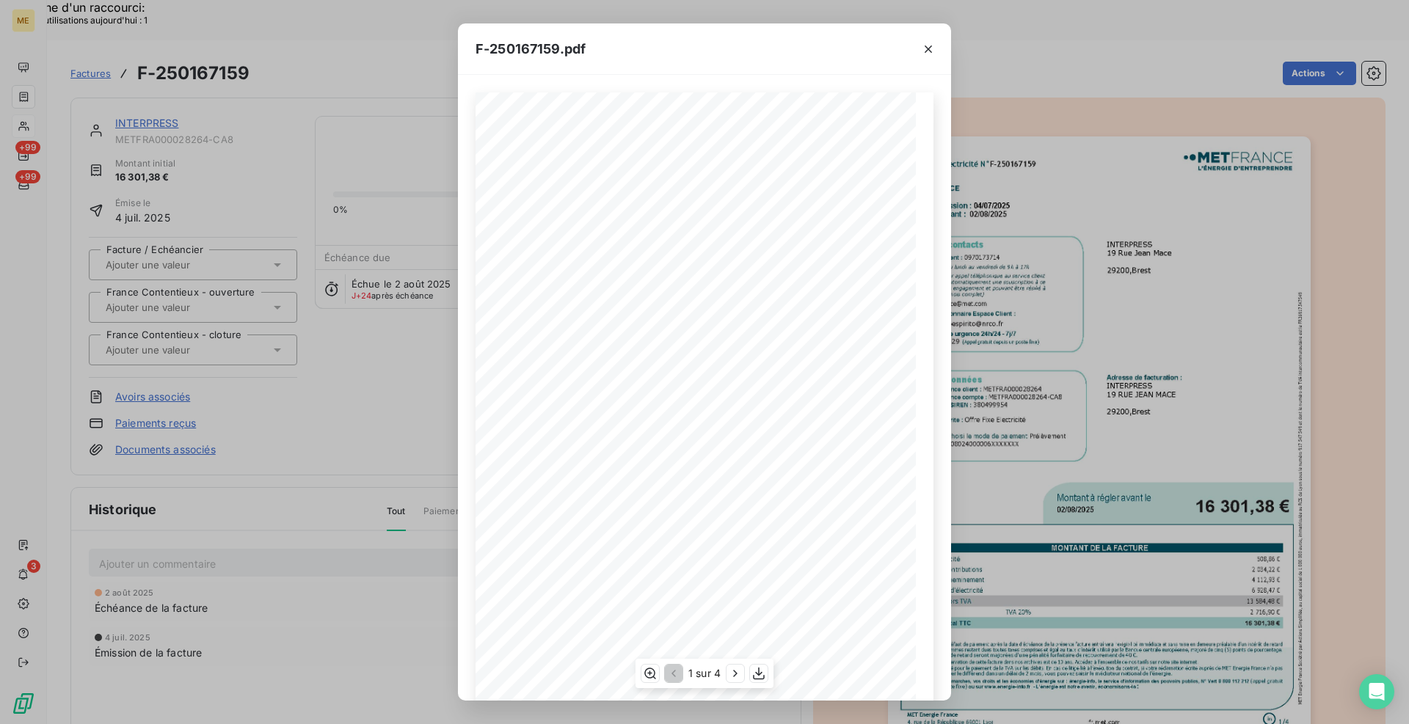
scroll to position [51, 0]
click at [739, 673] on icon "button" at bounding box center [735, 673] width 15 height 15
click at [928, 48] on icon "button" at bounding box center [928, 48] width 7 height 7
click at [929, 45] on icon "button" at bounding box center [928, 49] width 15 height 15
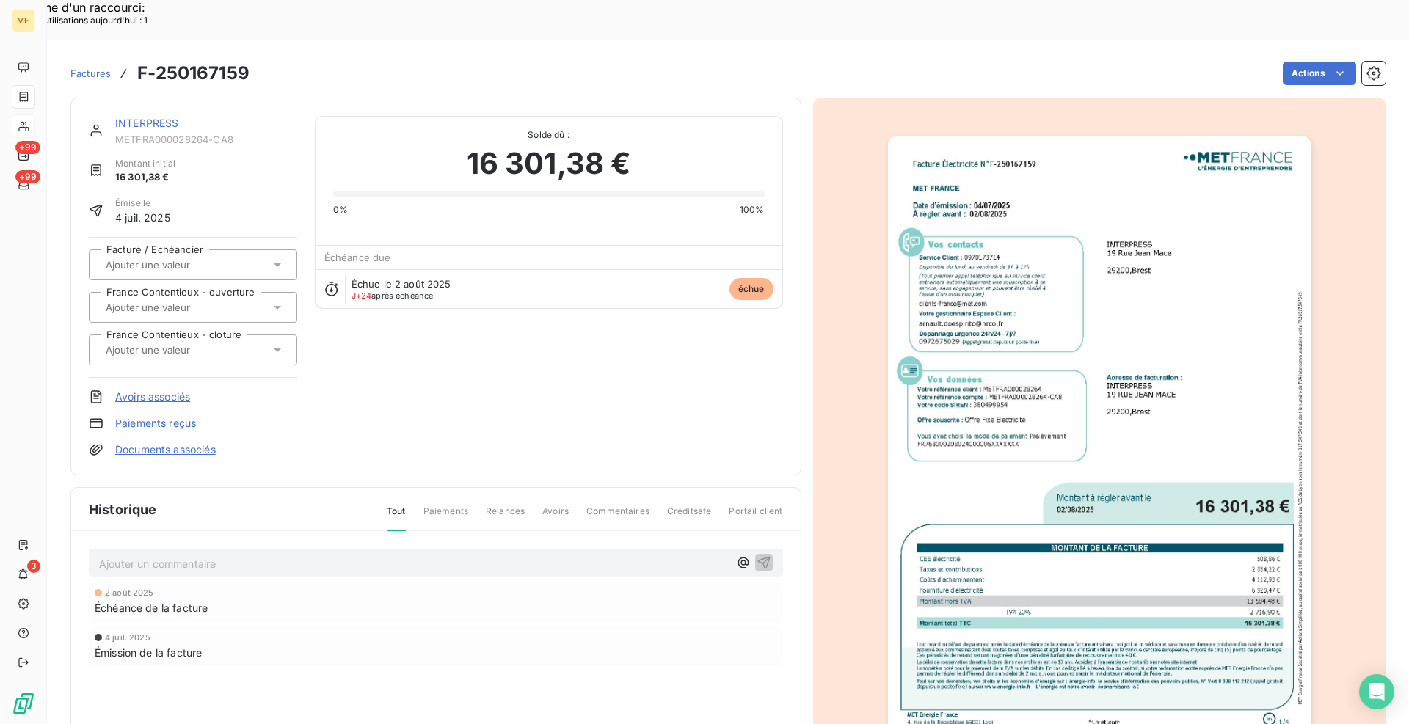
scroll to position [44, 0]
click at [177, 117] on link "INTERPRESS" at bounding box center [147, 123] width 64 height 12
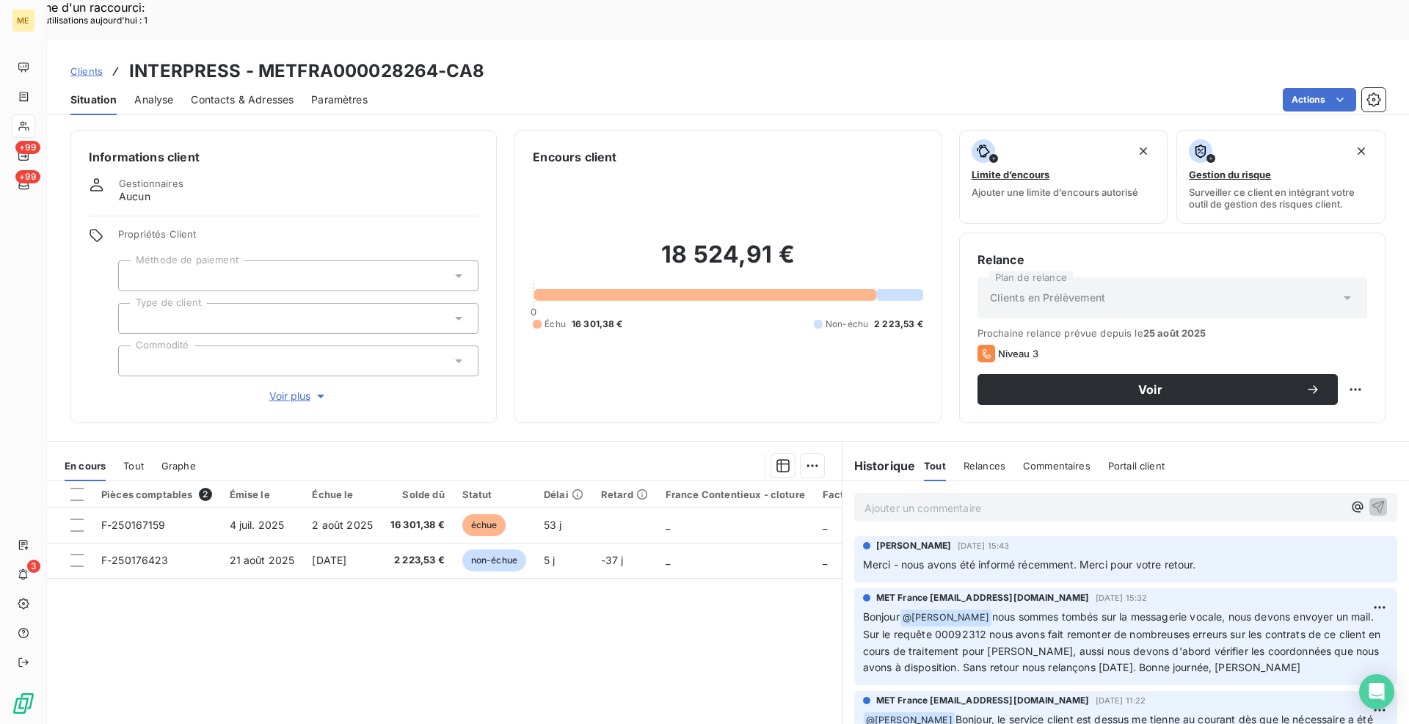
click at [242, 92] on span "Contacts & Adresses" at bounding box center [242, 99] width 103 height 15
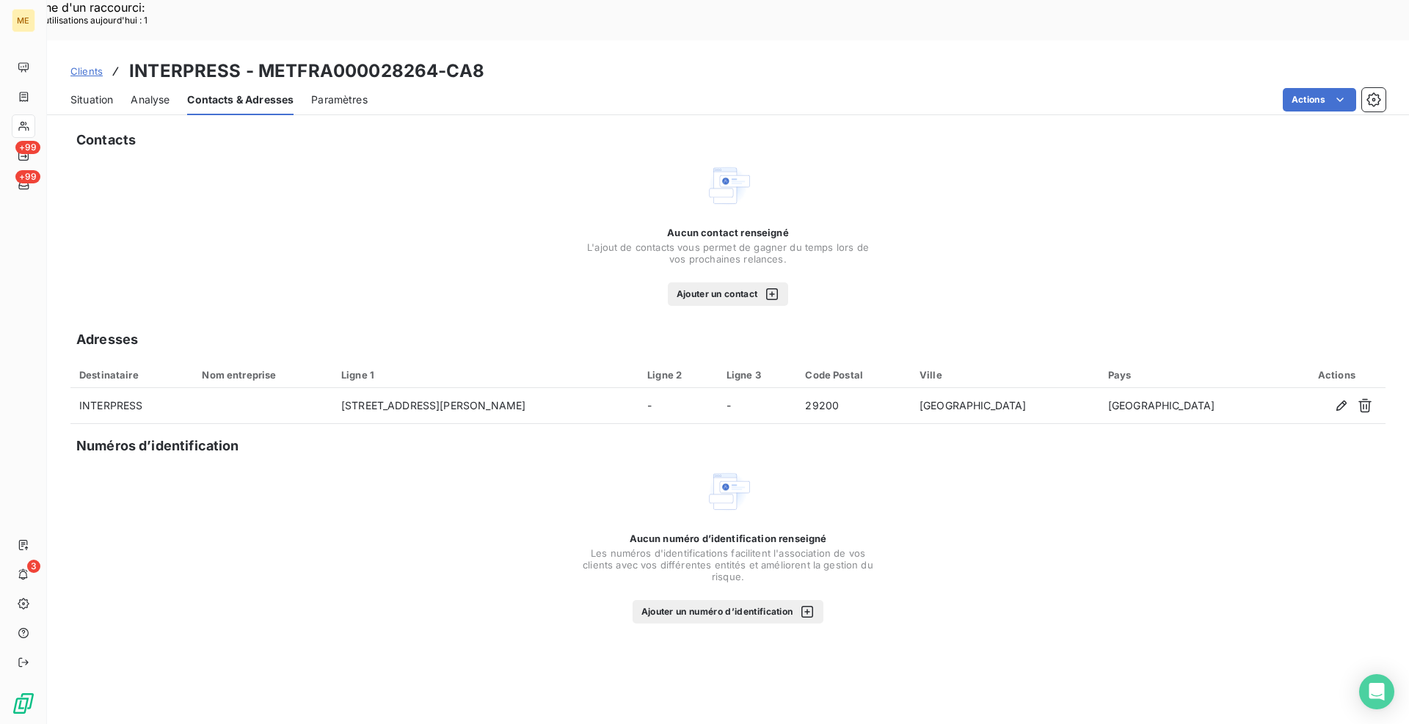
click at [90, 92] on span "Situation" at bounding box center [91, 99] width 43 height 15
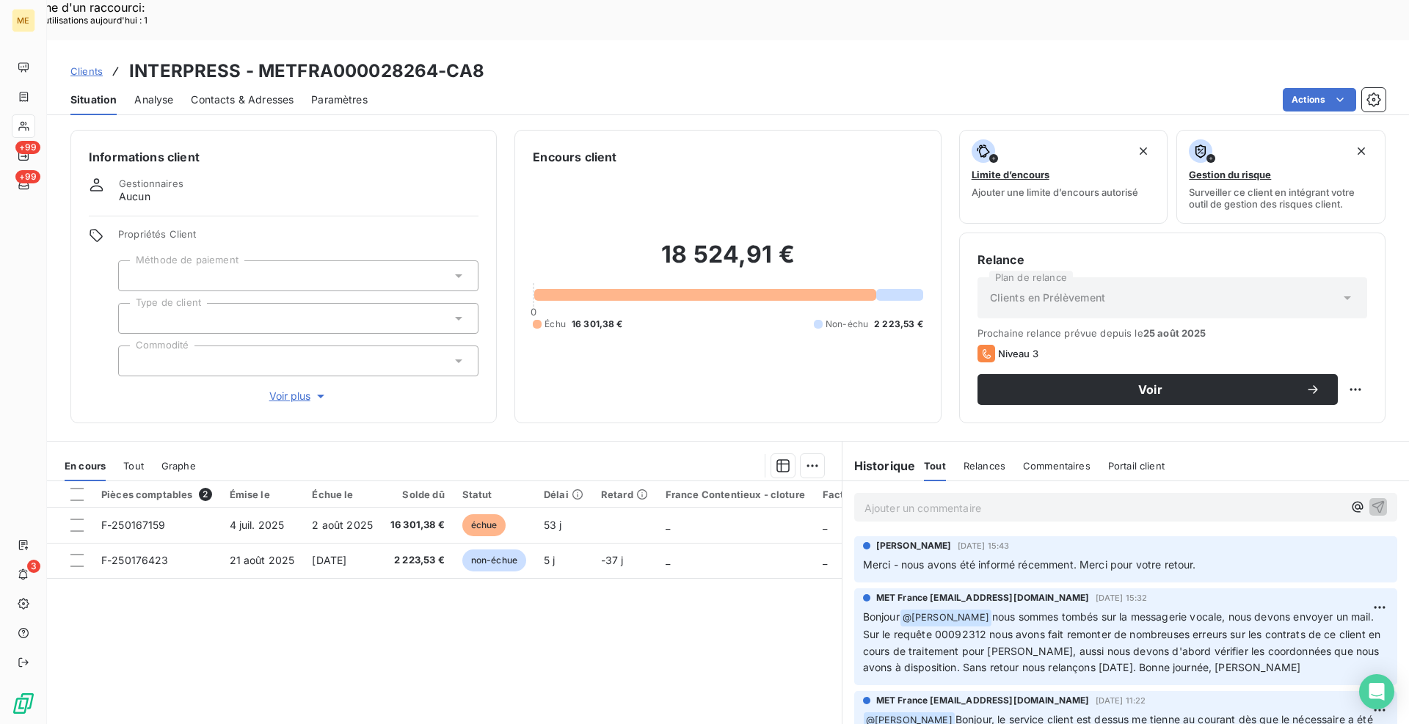
click at [1031, 499] on p "Ajouter un commentaire ﻿" at bounding box center [1103, 508] width 478 height 18
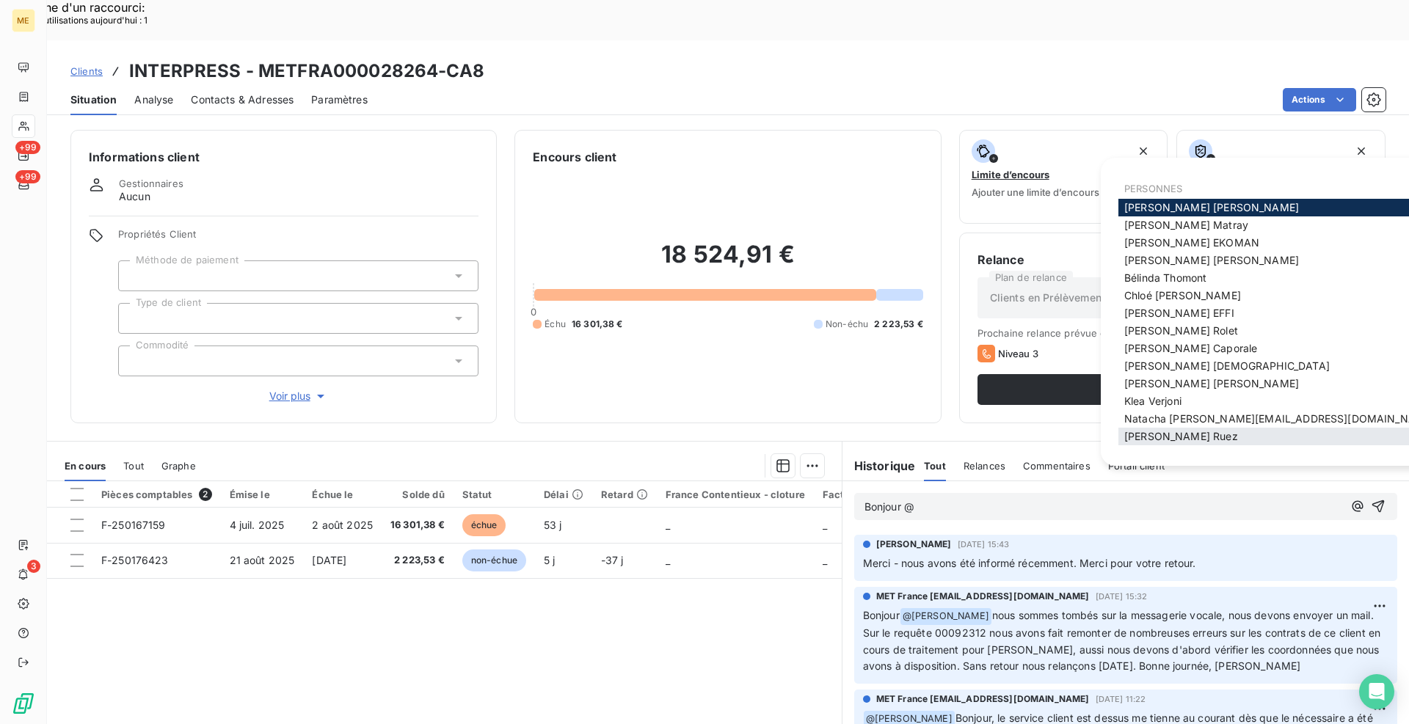
click at [1181, 437] on span "[PERSON_NAME]" at bounding box center [1181, 436] width 114 height 12
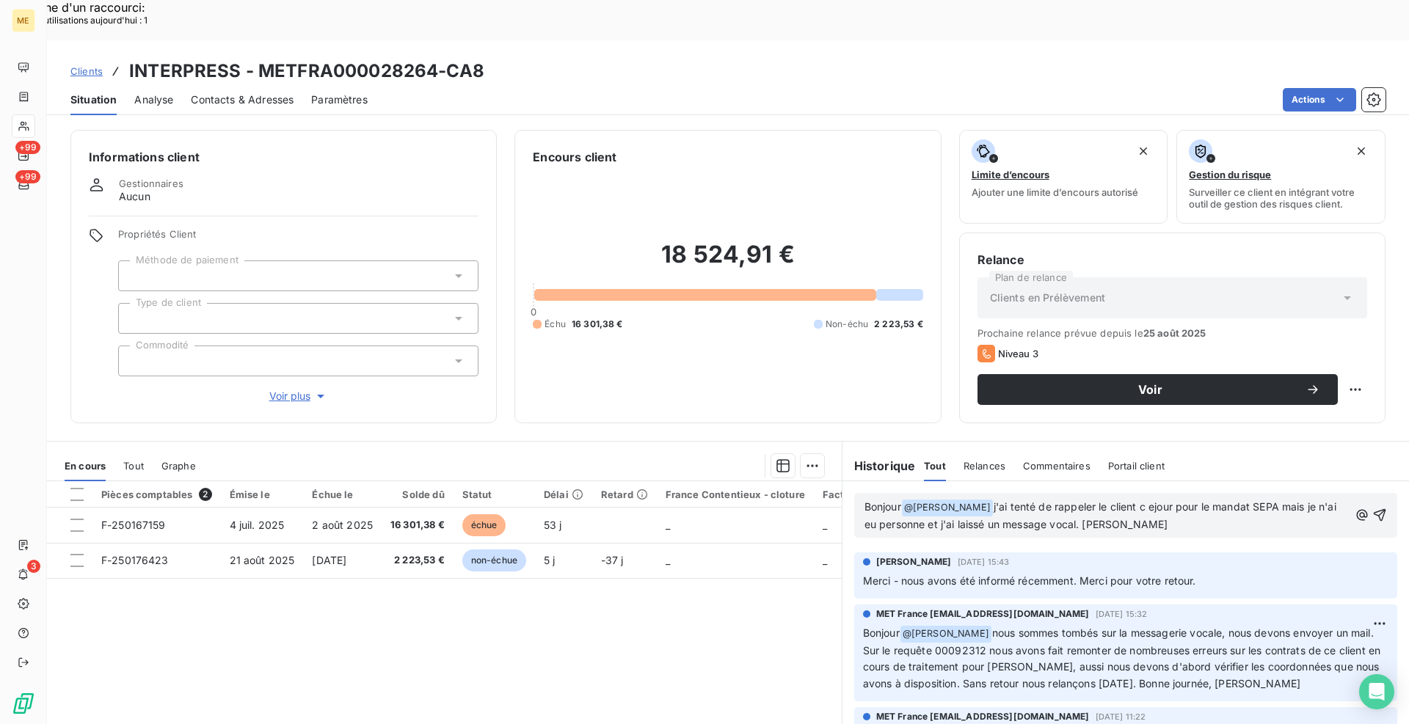
click at [1126, 500] on span "j'ai tenté de rappeler le client c ejour pour le mandat SEPA mais je n'ai eu pe…" at bounding box center [1101, 515] width 475 height 30
click at [1270, 499] on p "Bonjour @ [PERSON_NAME] ﻿ j'ai tenté de rappeler le client ce jour pour le mand…" at bounding box center [1106, 516] width 484 height 34
click at [0, 0] on lt-span ", mais" at bounding box center [0, 0] width 0 height 0
click at [1372, 508] on icon "button" at bounding box center [1379, 515] width 15 height 15
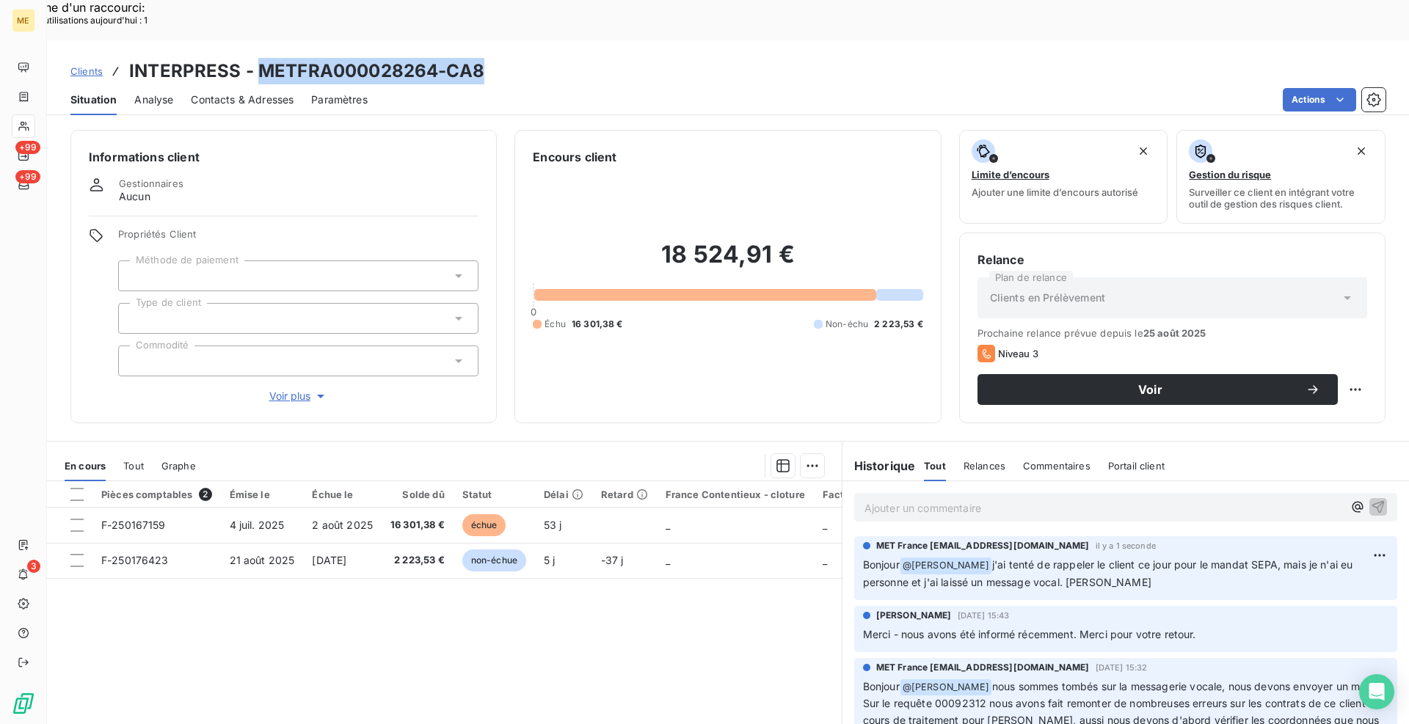
drag, startPoint x: 484, startPoint y: 28, endPoint x: 256, endPoint y: 26, distance: 227.5
click at [256, 58] on div "Clients INTERPRESS - METFRA000028264-CA8" at bounding box center [728, 71] width 1362 height 26
copy h3 "METFRA000028264-CA8"
